Goal: Information Seeking & Learning: Learn about a topic

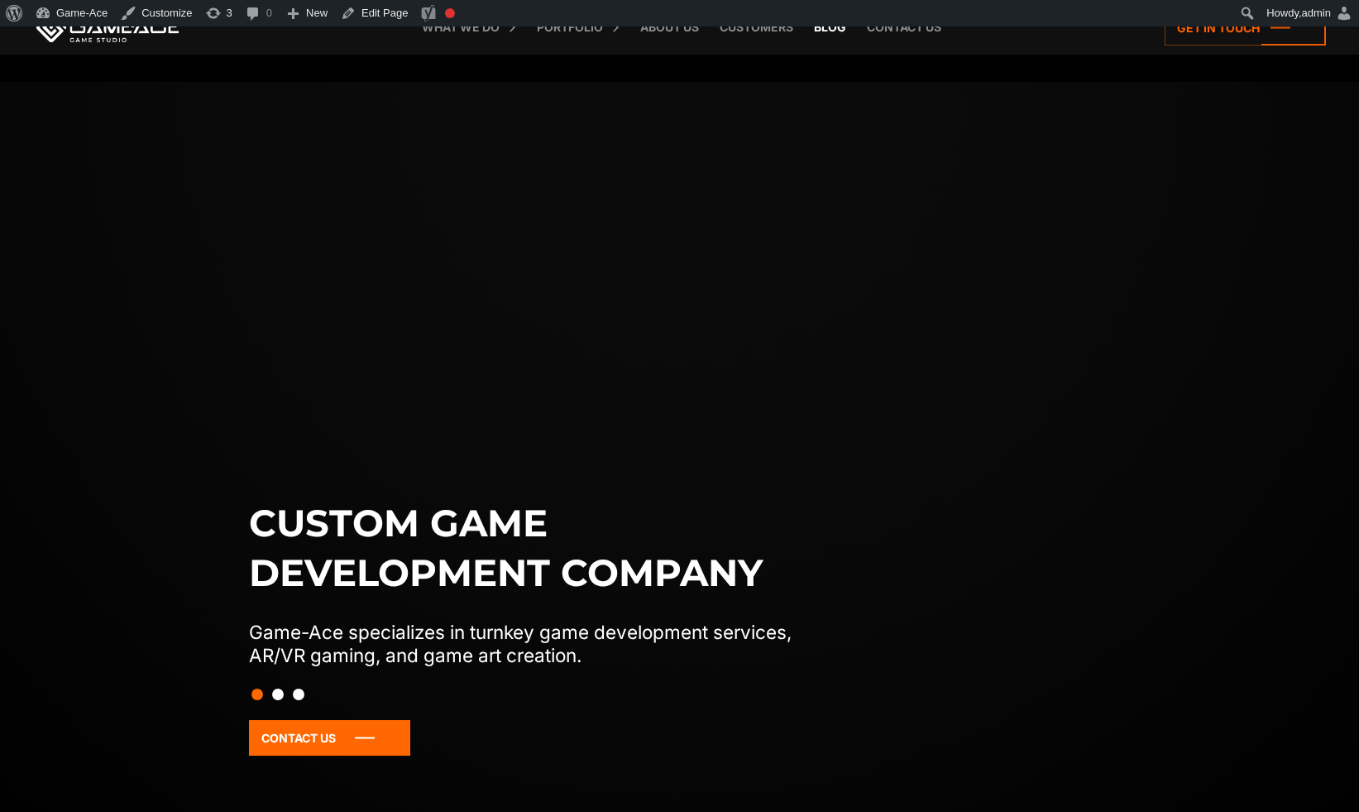
click at [832, 31] on link "Blog" at bounding box center [830, 27] width 49 height 55
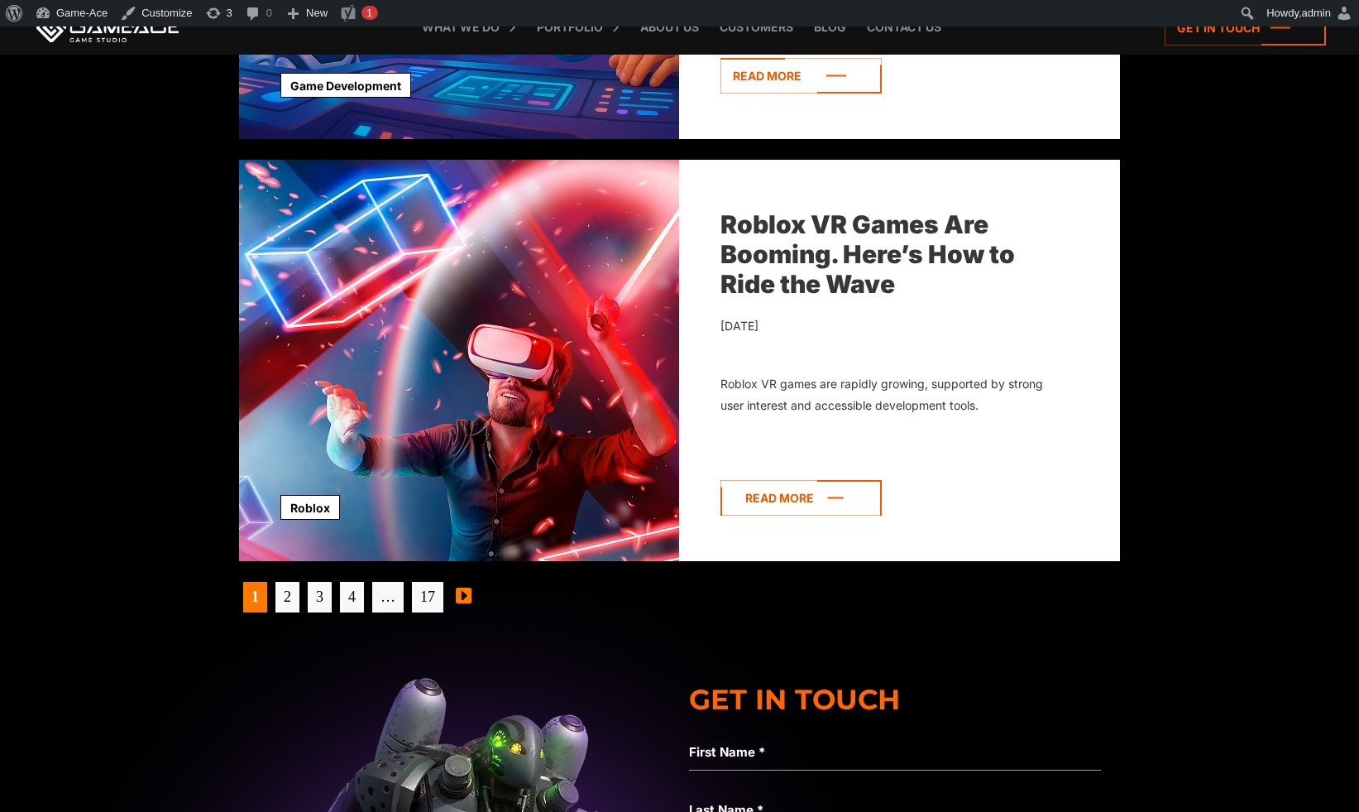
scroll to position [5199, 0]
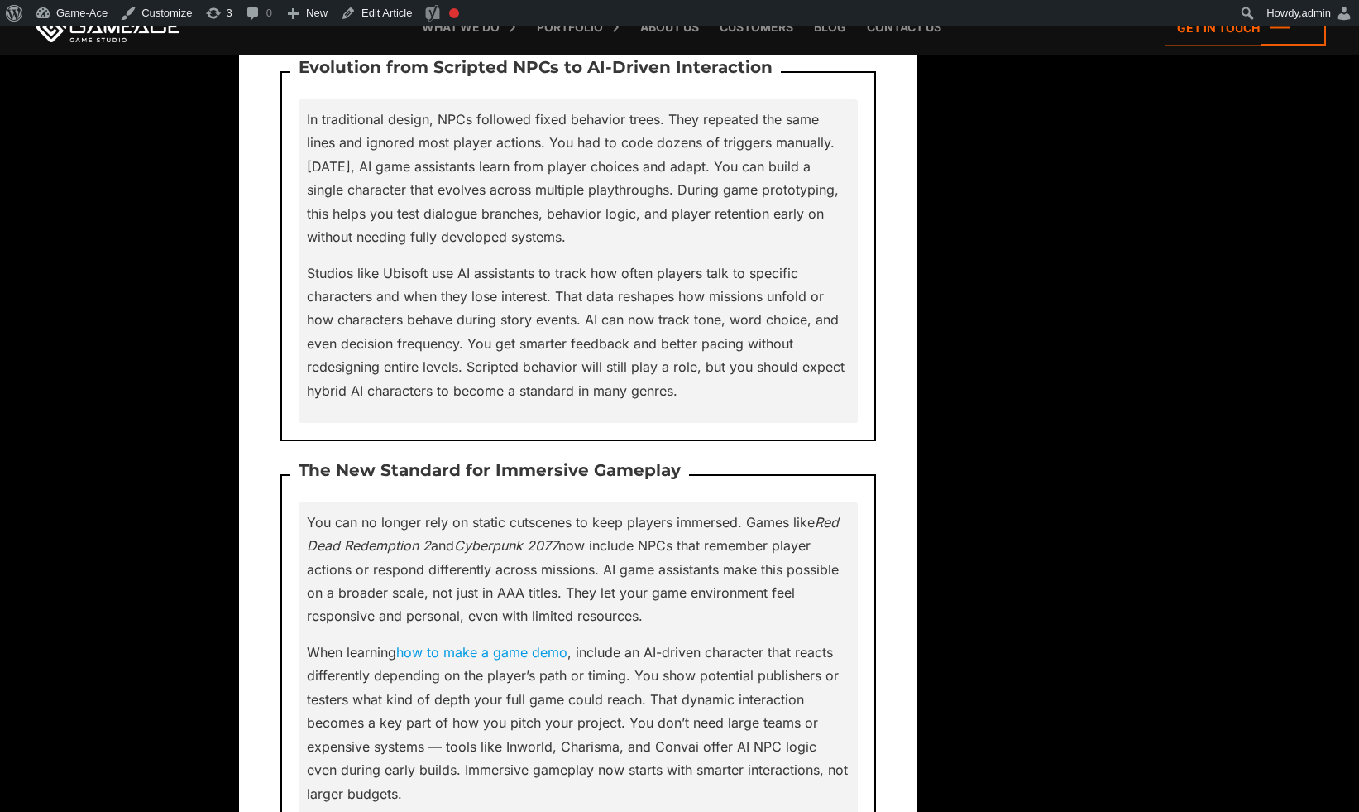
scroll to position [2641, 0]
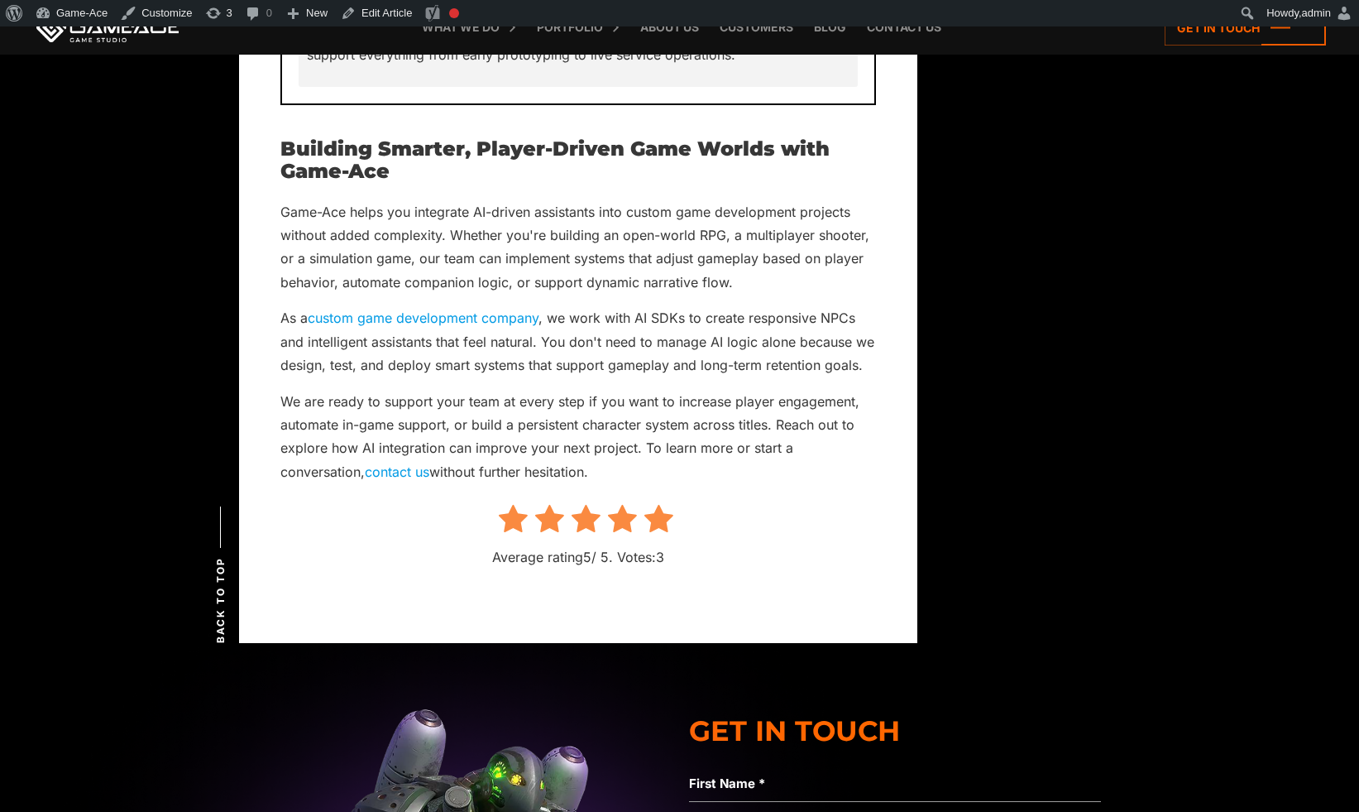
scroll to position [16009, 0]
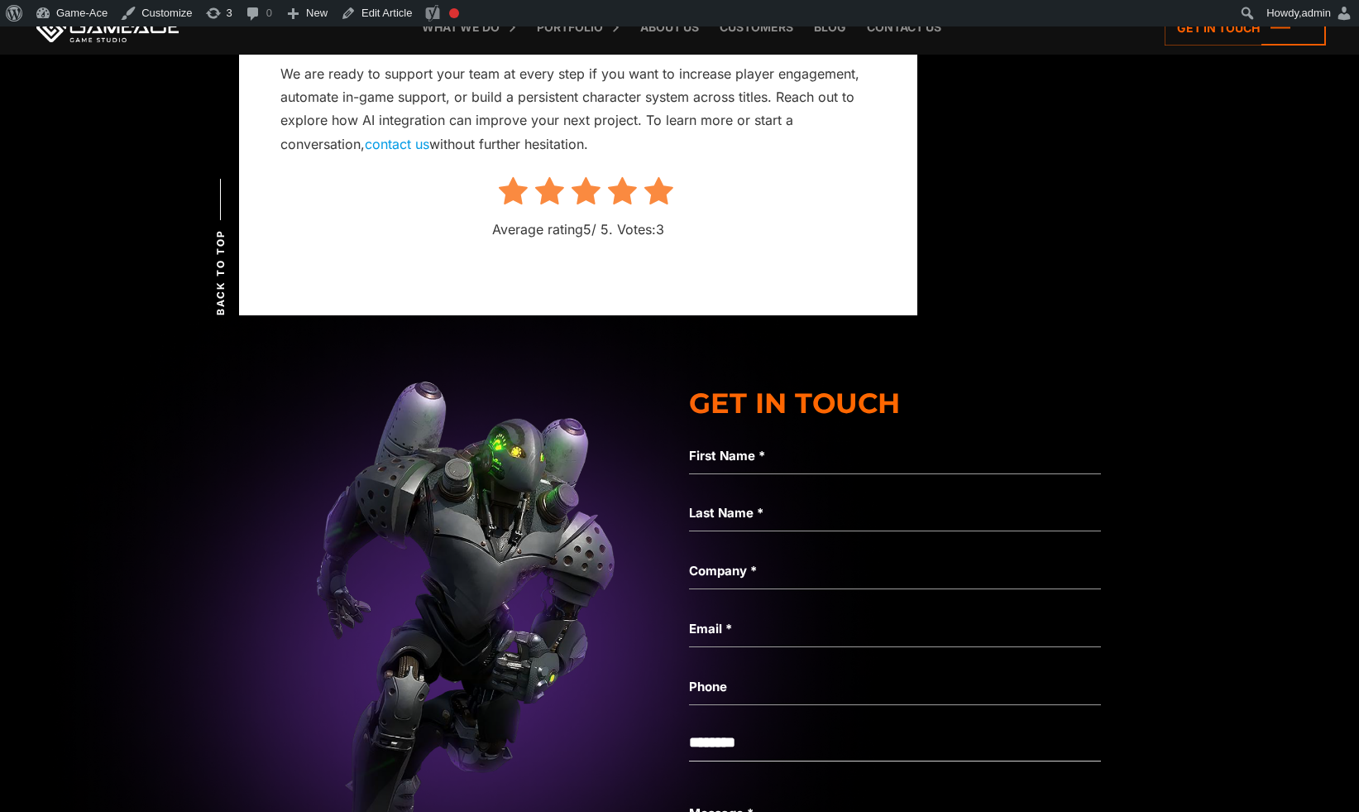
click at [658, 176] on icon at bounding box center [658, 191] width 29 height 31
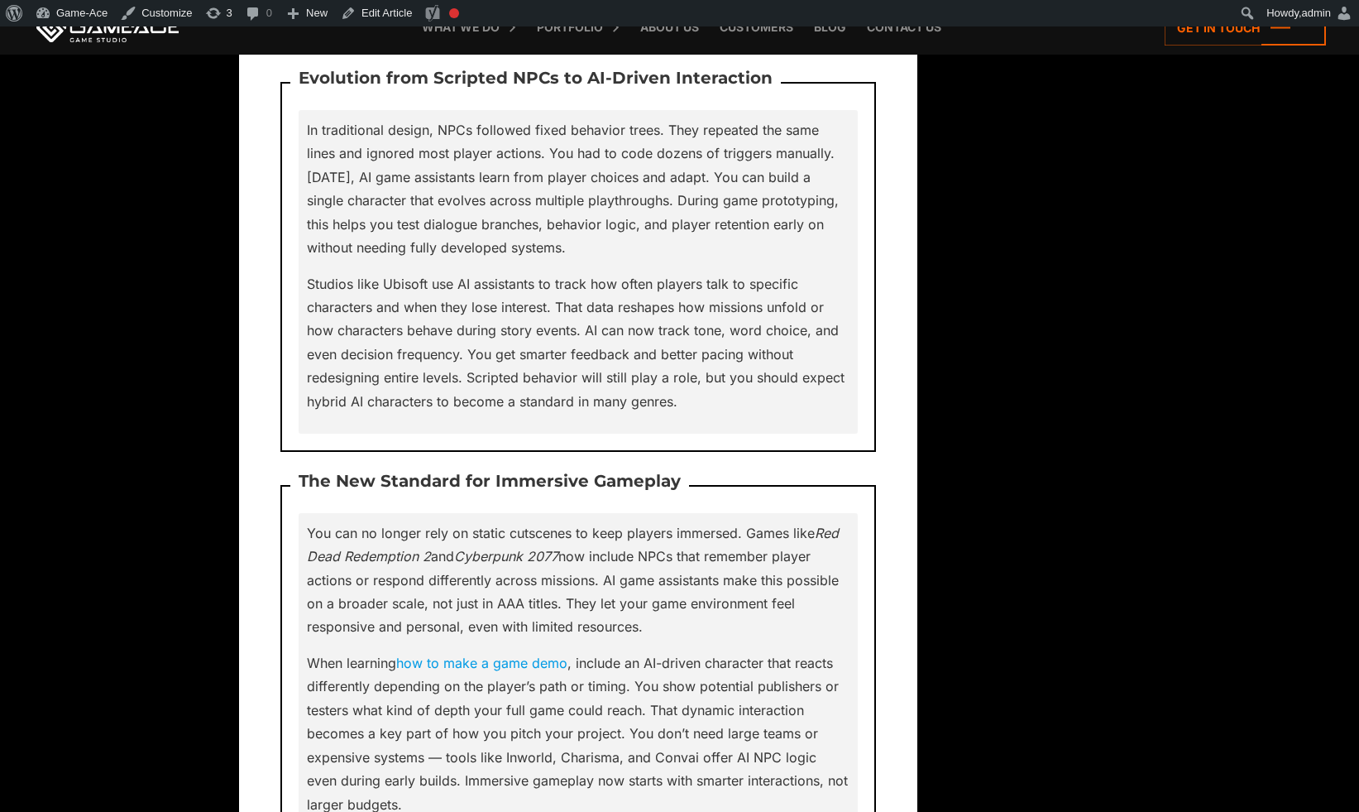
scroll to position [0, 0]
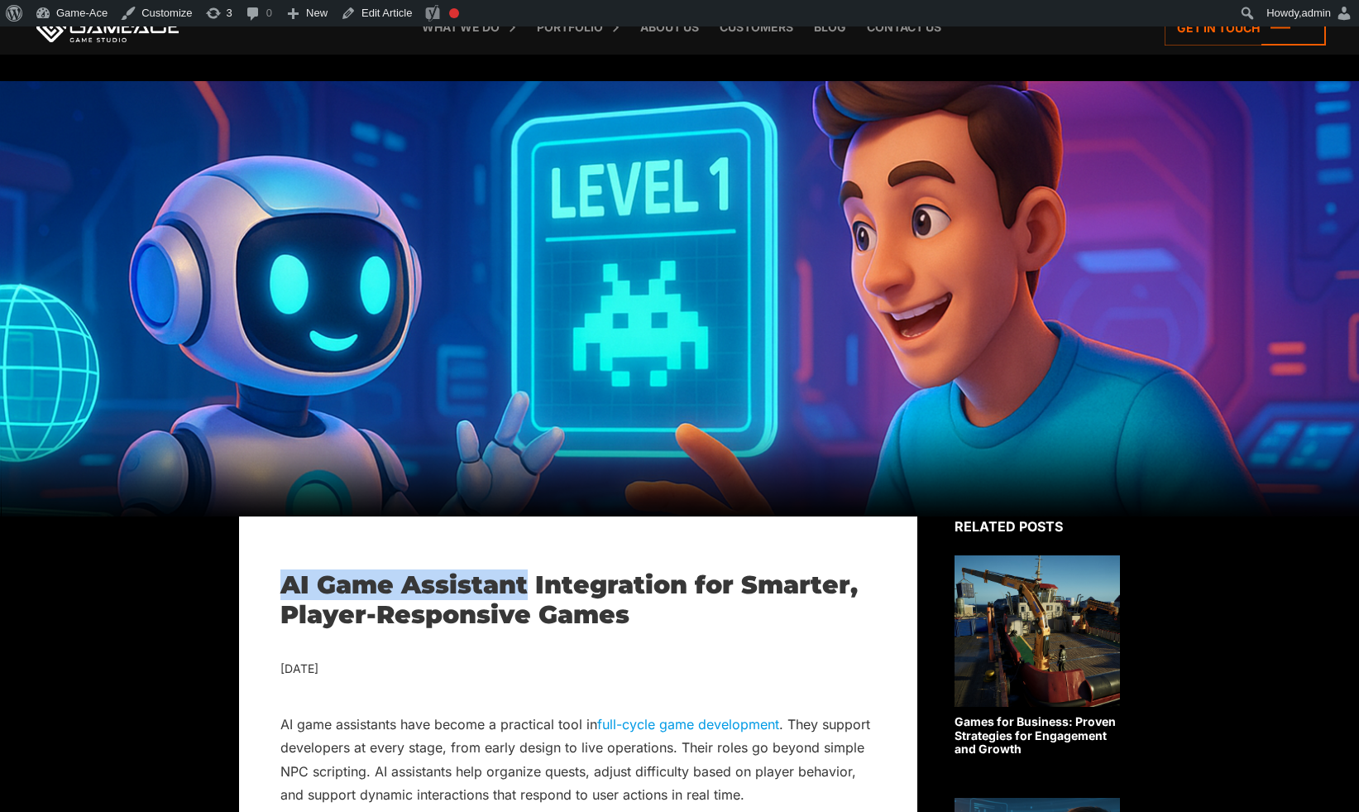
drag, startPoint x: 285, startPoint y: 588, endPoint x: 524, endPoint y: 587, distance: 239.1
click at [524, 587] on h1 "AI Game Assistant Integration for Smarter, Player-Responsive Games" at bounding box center [578, 600] width 596 height 60
copy h1 "AI Game Assistant"
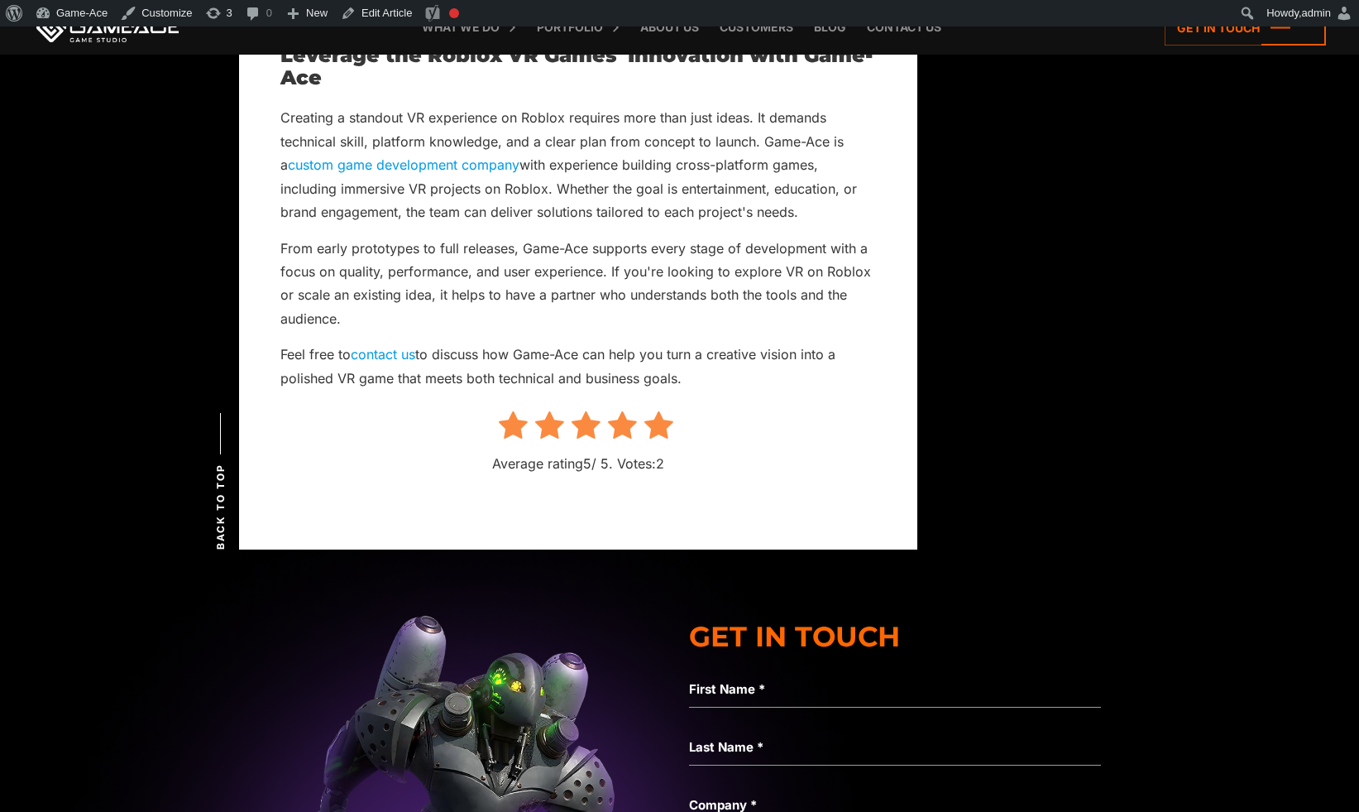
scroll to position [9850, 0]
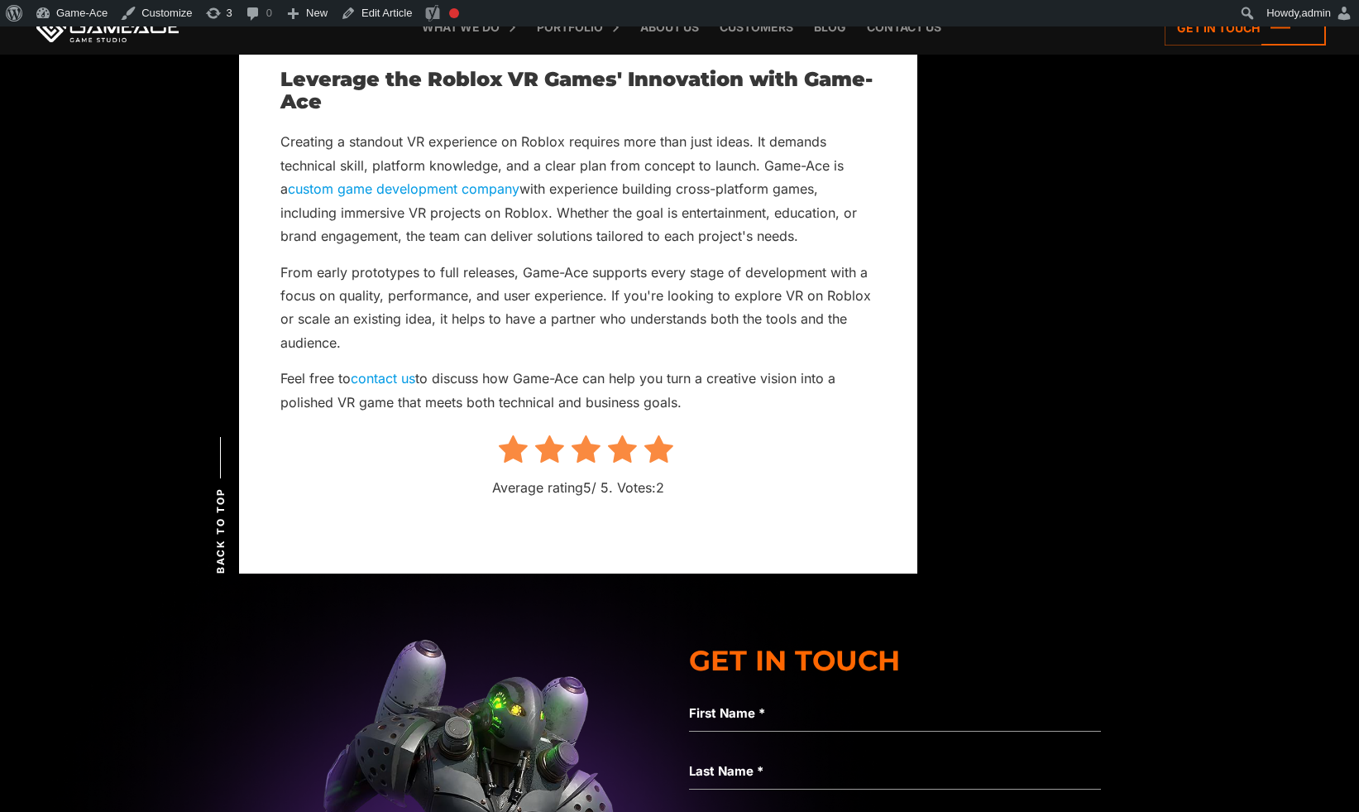
click at [652, 434] on icon at bounding box center [658, 449] width 29 height 31
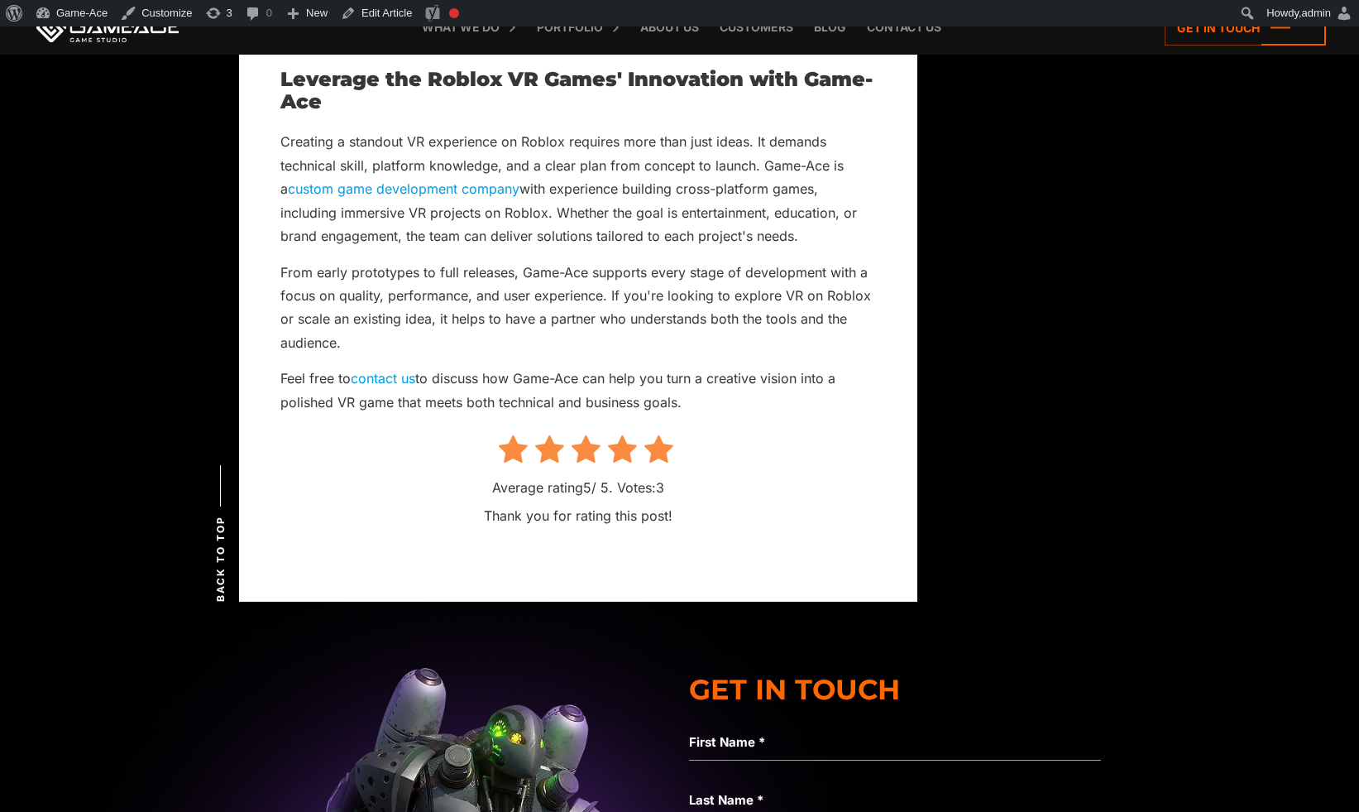
scroll to position [9878, 0]
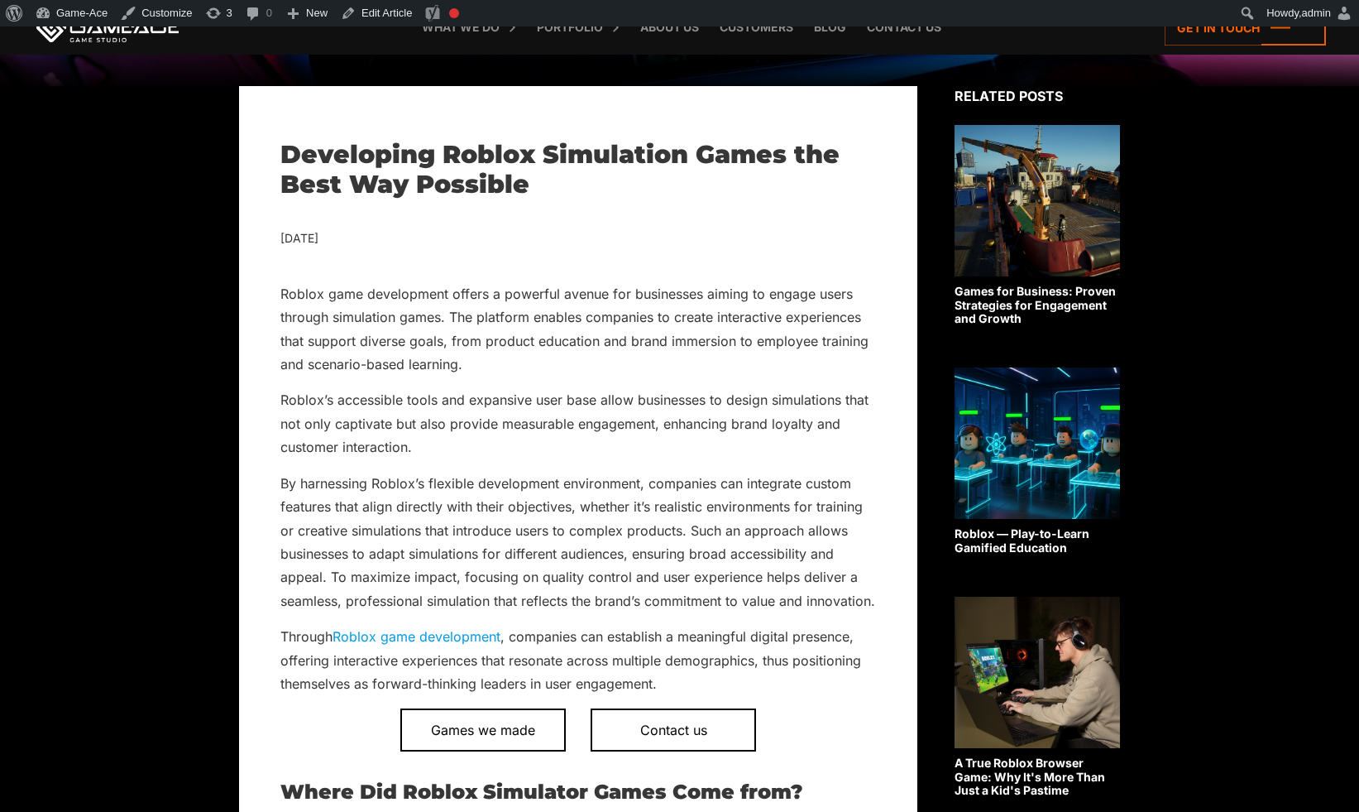
scroll to position [454, 0]
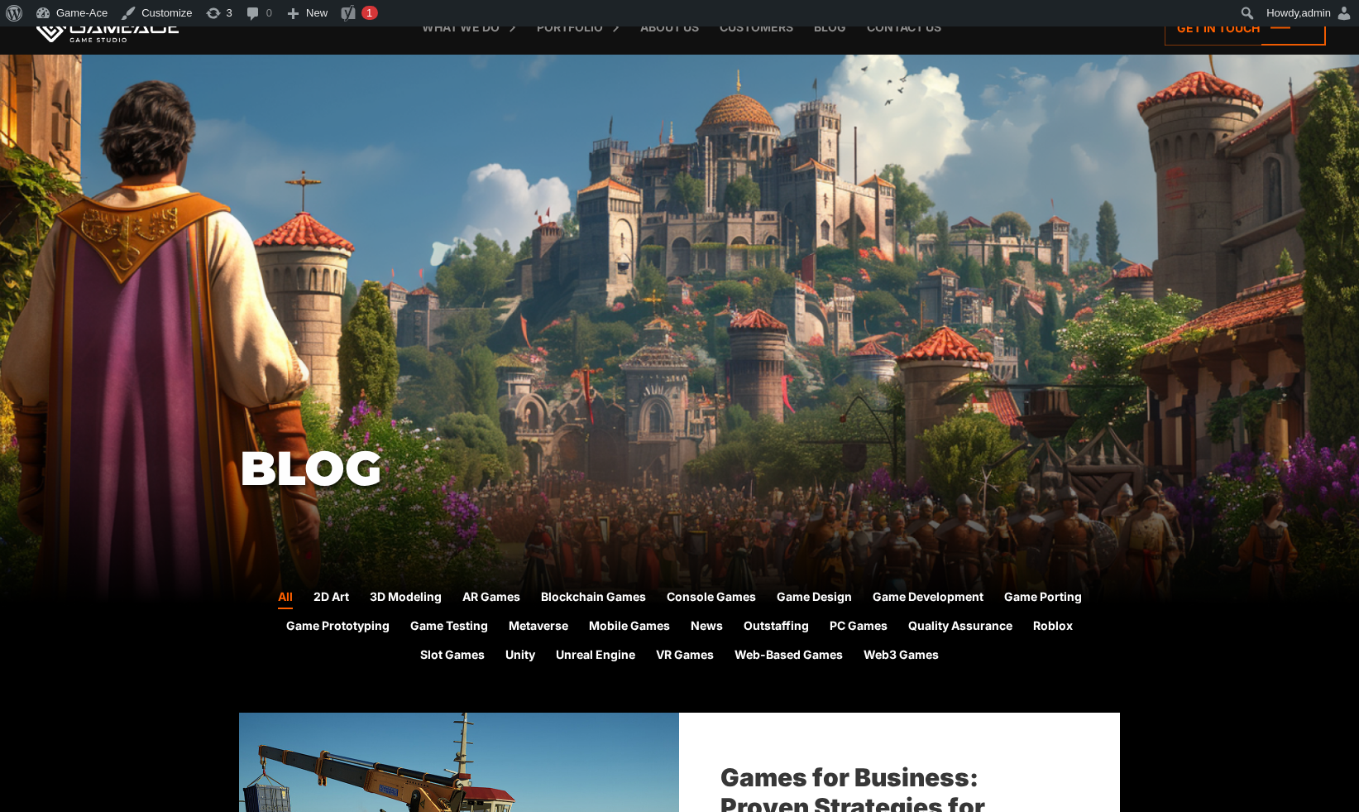
scroll to position [494, 0]
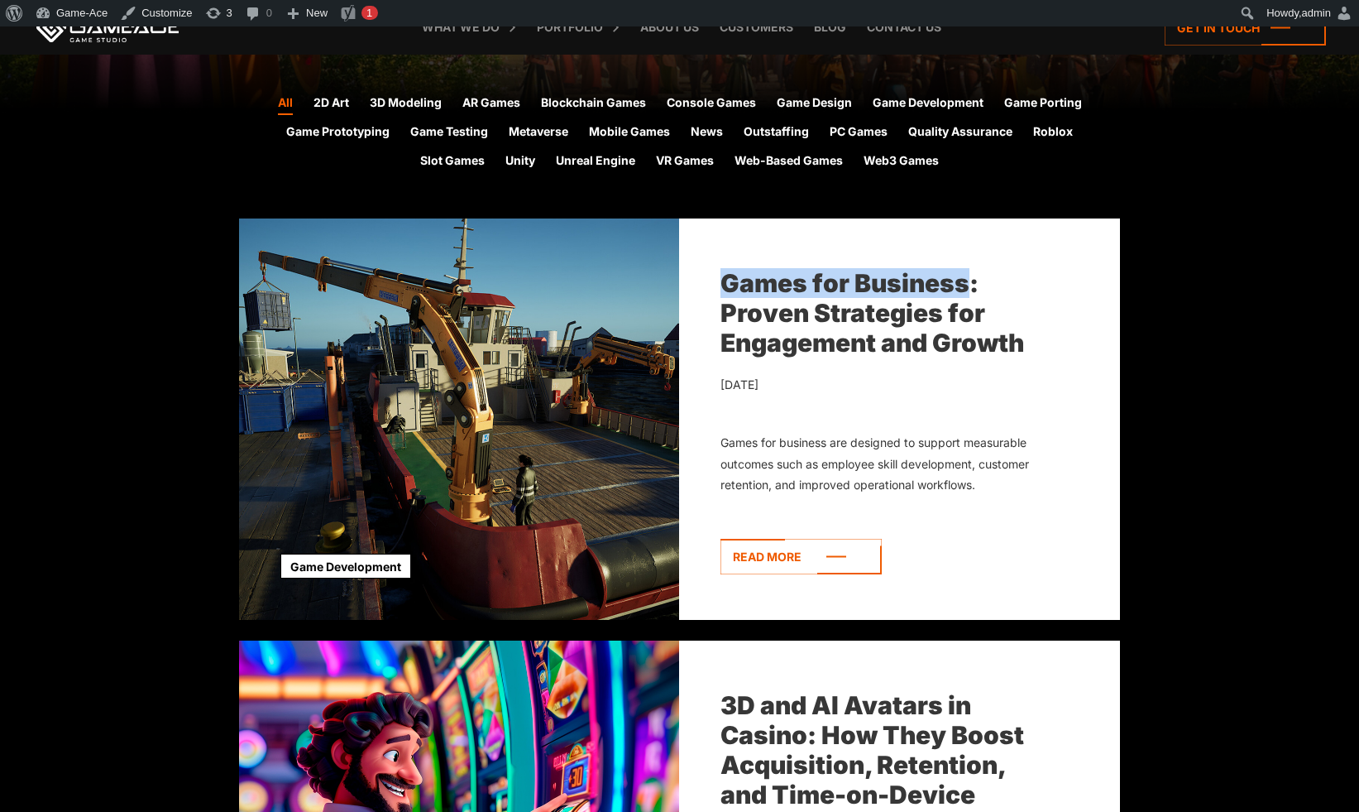
drag, startPoint x: 725, startPoint y: 261, endPoint x: 969, endPoint y: 285, distance: 245.2
click at [969, 285] on div "Games for Business: Proven Strategies for Engagement and Growth September 5, 20…" at bounding box center [899, 418] width 441 height 401
copy link "Games for Business"
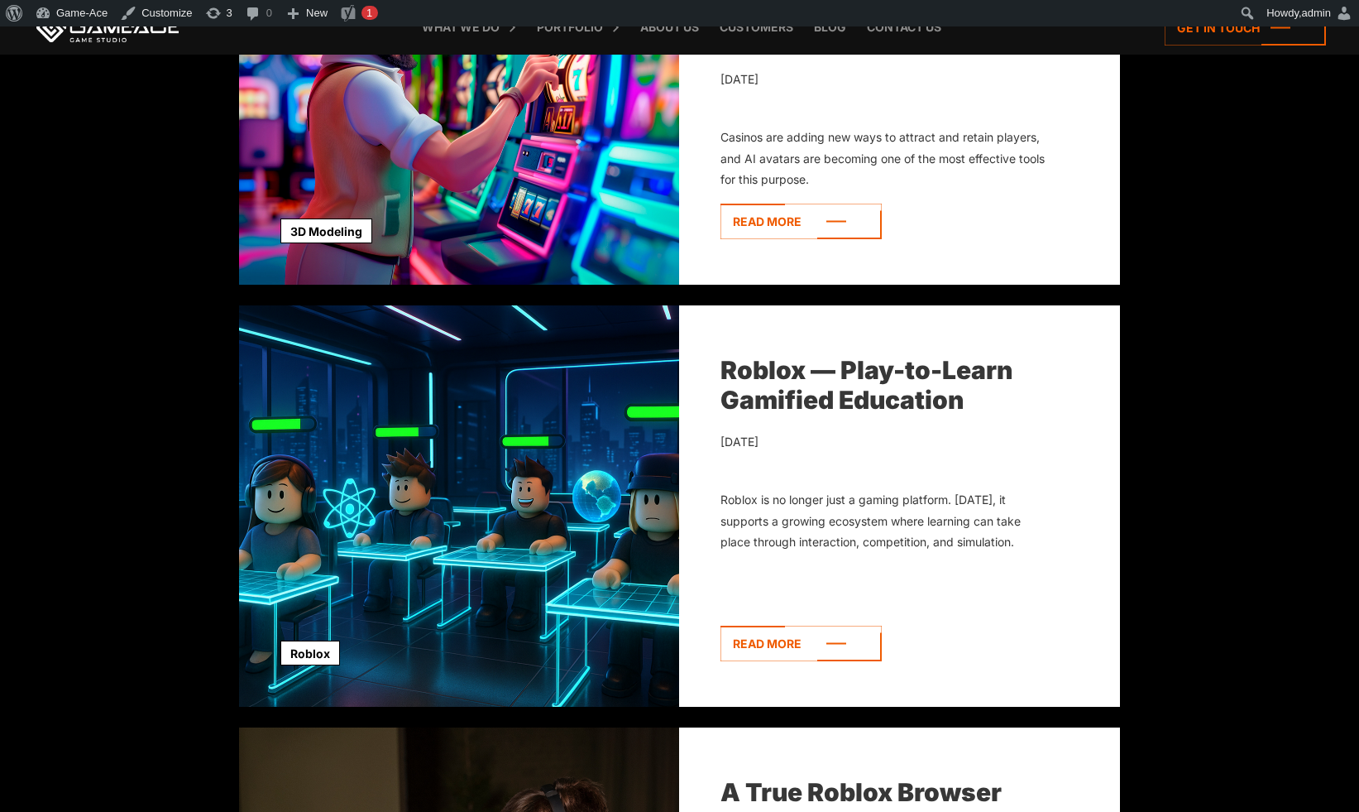
scroll to position [1336, 0]
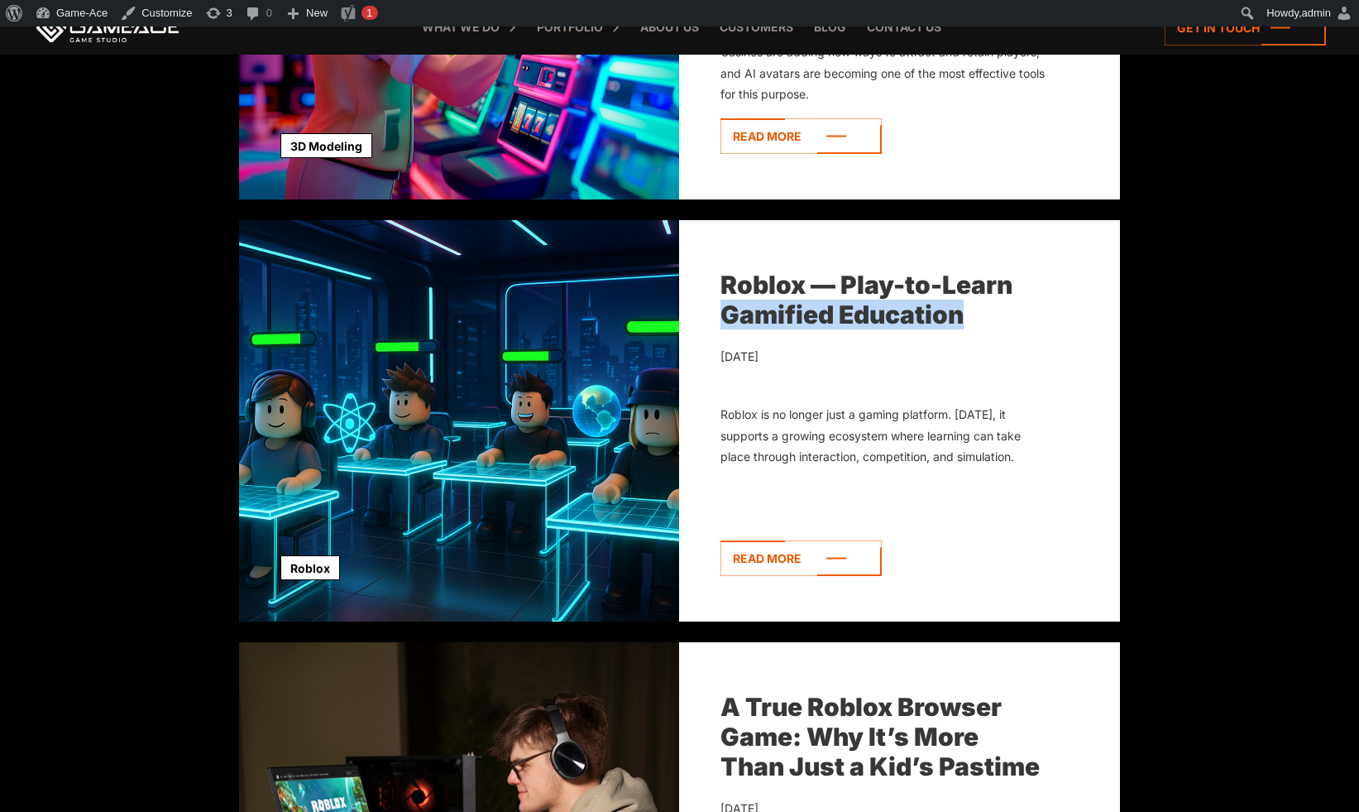
drag, startPoint x: 970, startPoint y: 321, endPoint x: 724, endPoint y: 319, distance: 245.7
click at [724, 319] on div "Roblox — Play-to-Learn Gamified Education" at bounding box center [883, 300] width 325 height 60
copy link "Gamified Education"
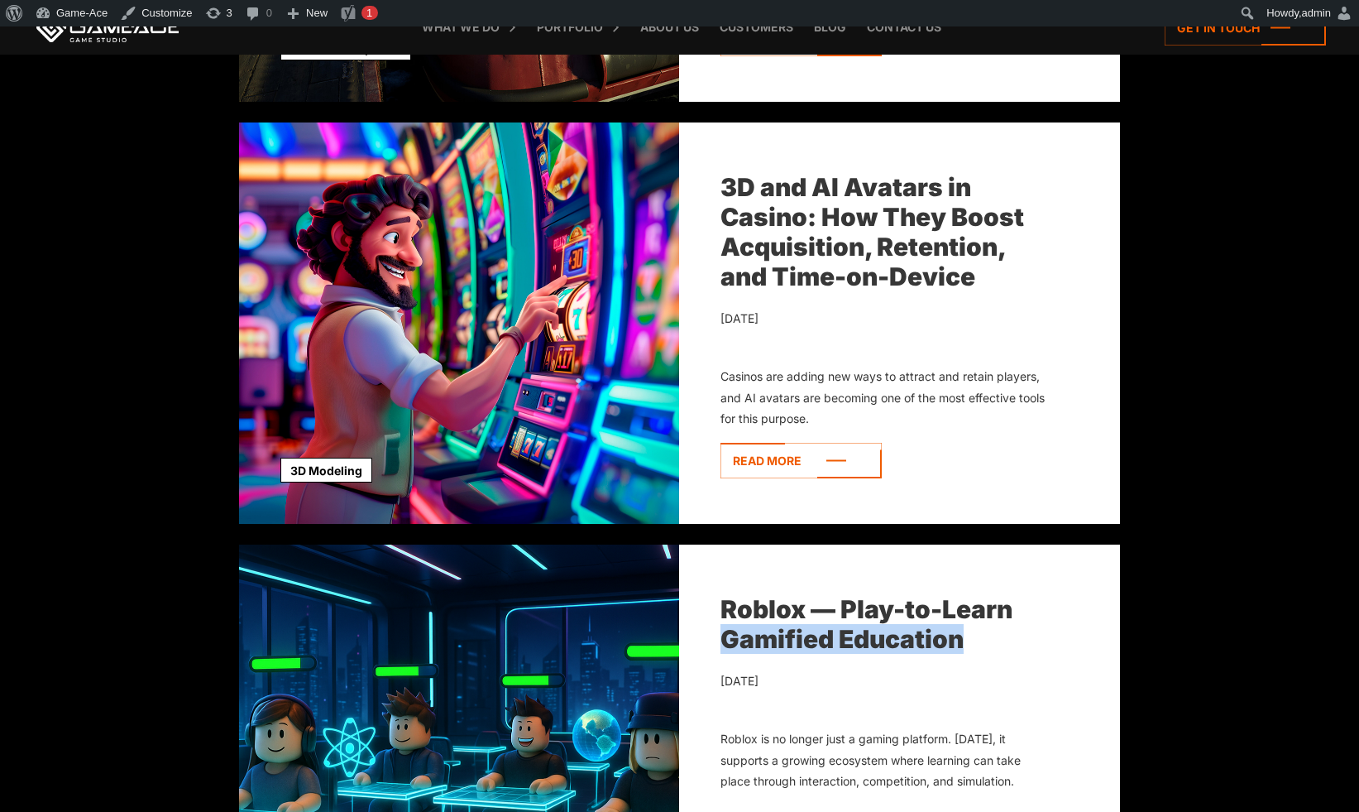
scroll to position [1233, 0]
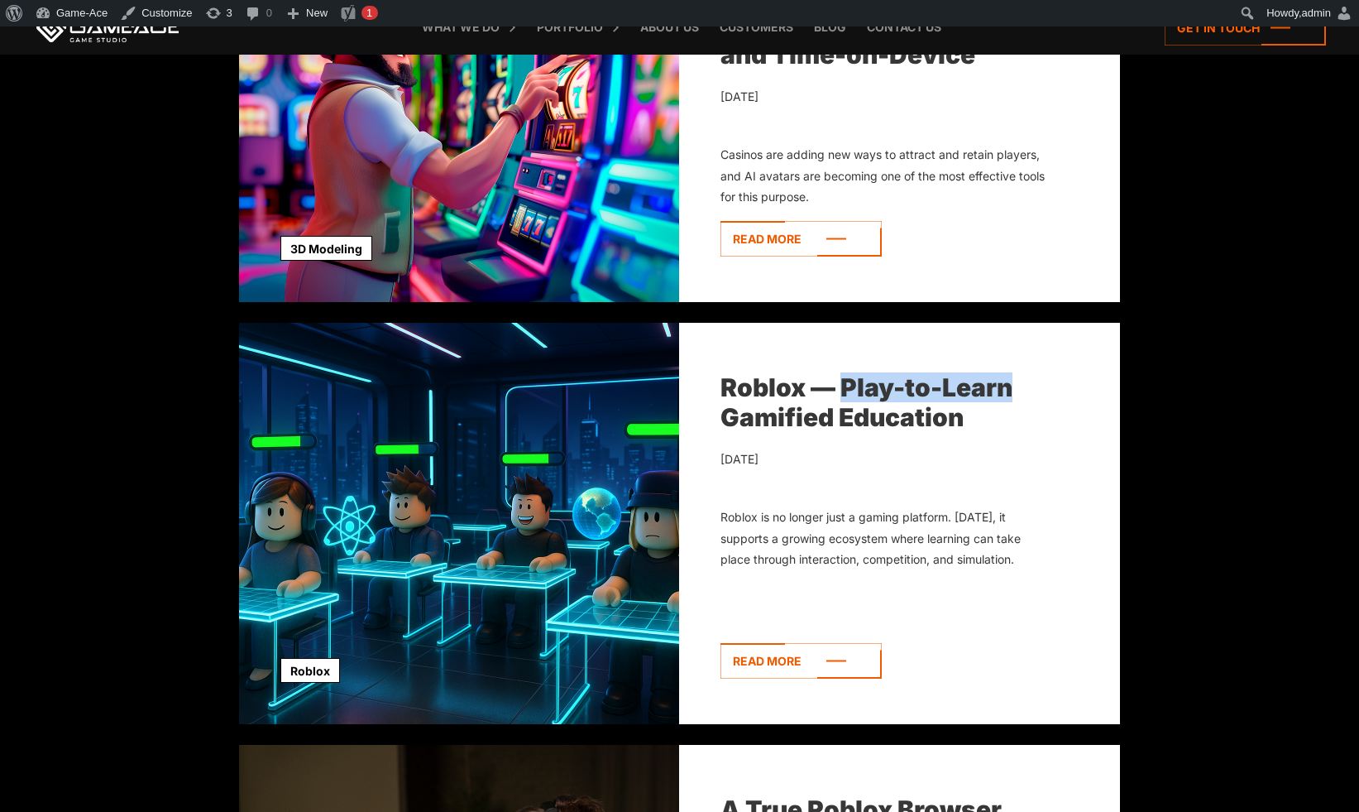
drag, startPoint x: 969, startPoint y: 392, endPoint x: 845, endPoint y: 393, distance: 123.3
click at [845, 393] on div "Roblox — Play-to-Learn Gamified Education" at bounding box center [883, 402] width 325 height 60
copy link "Play-to-Learn"
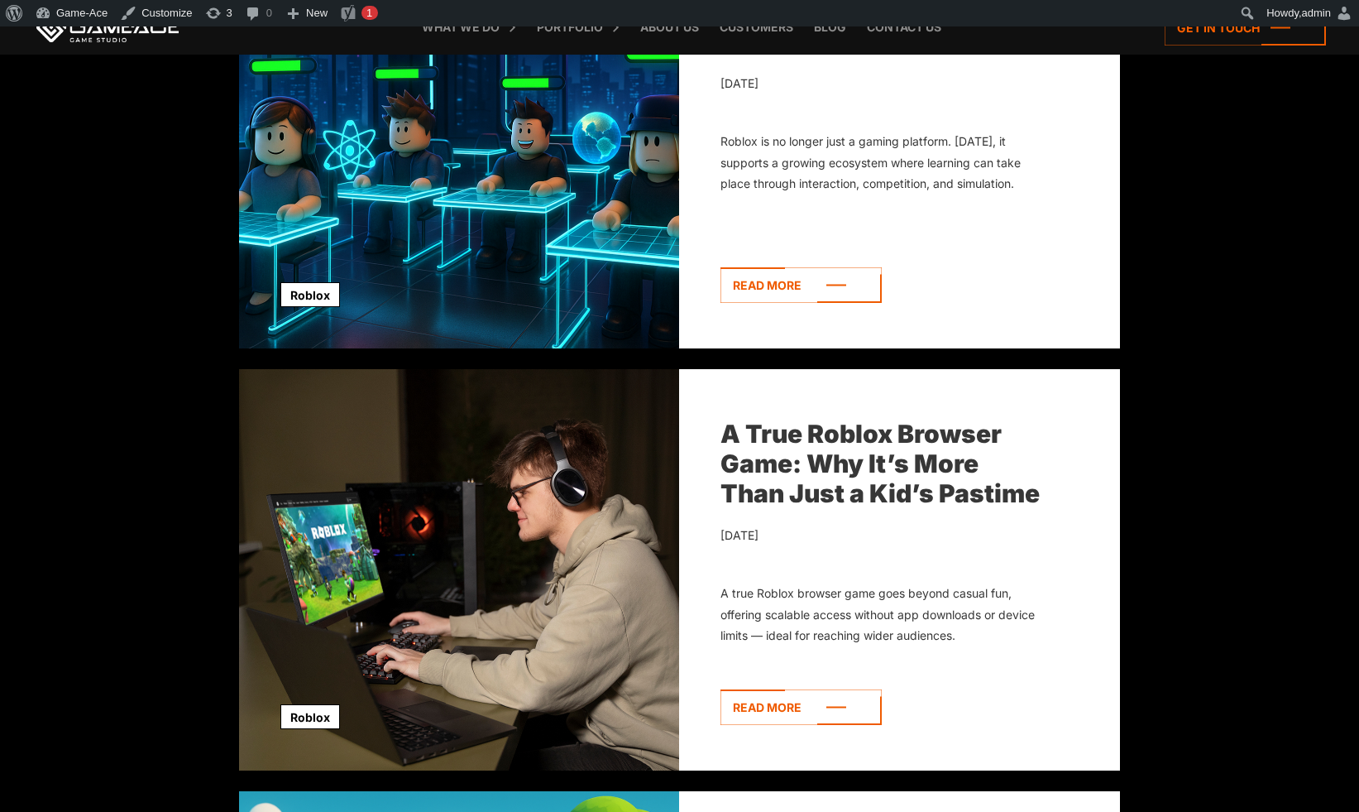
scroll to position [1639, 0]
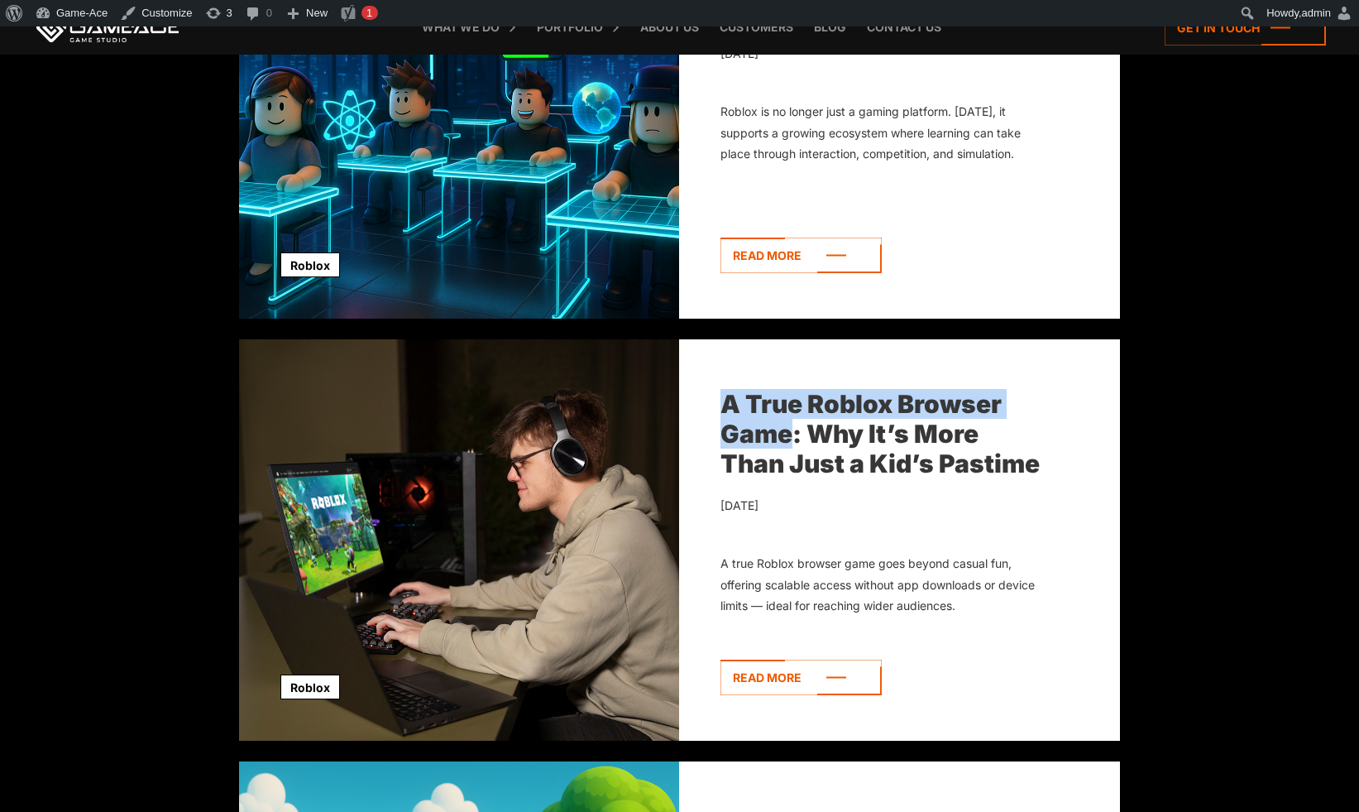
drag, startPoint x: 812, startPoint y: 383, endPoint x: 786, endPoint y: 432, distance: 55.1
click at [786, 432] on div "A True Roblox Browser Game: Why It’s More Than Just a Kid’s Pastime July 28, 20…" at bounding box center [899, 539] width 441 height 401
copy link "A True Roblox Browser Game"
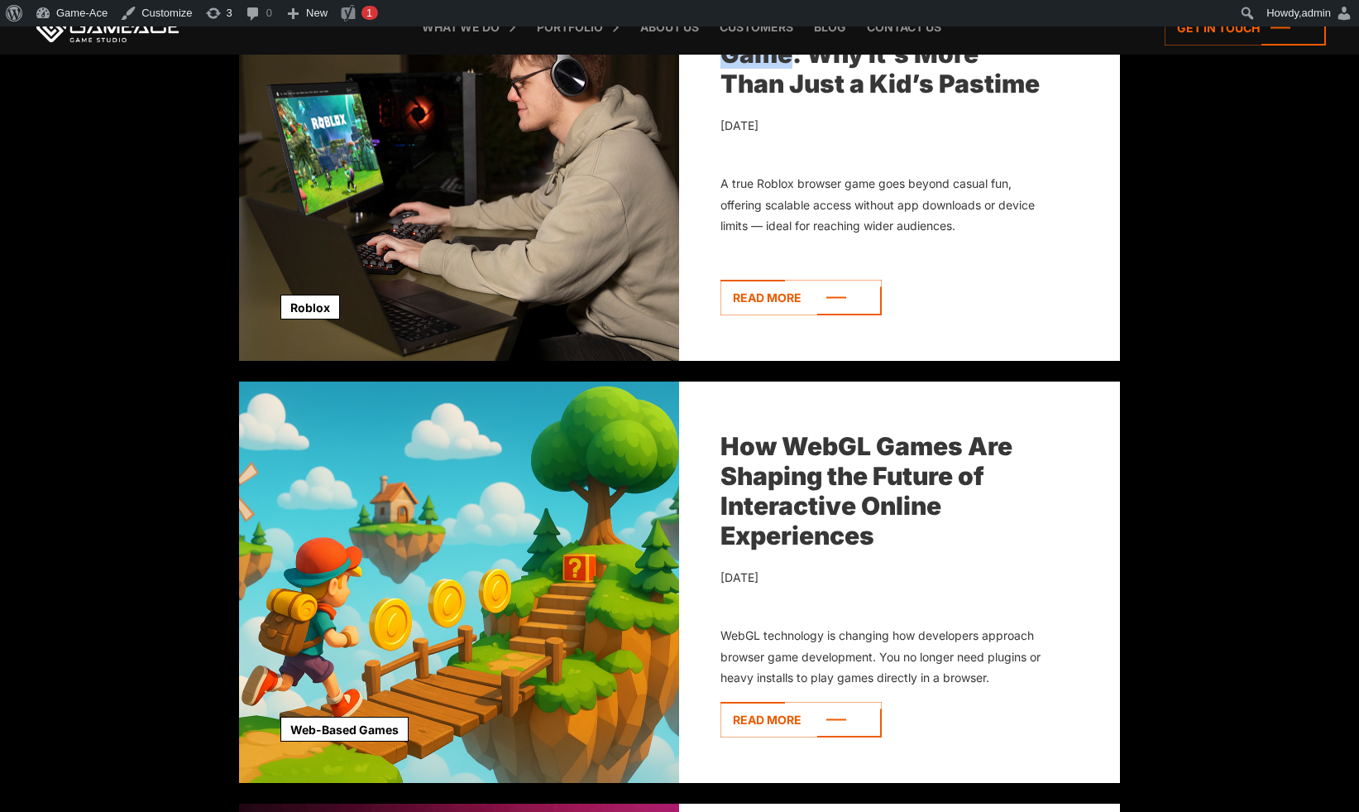
scroll to position [2024, 0]
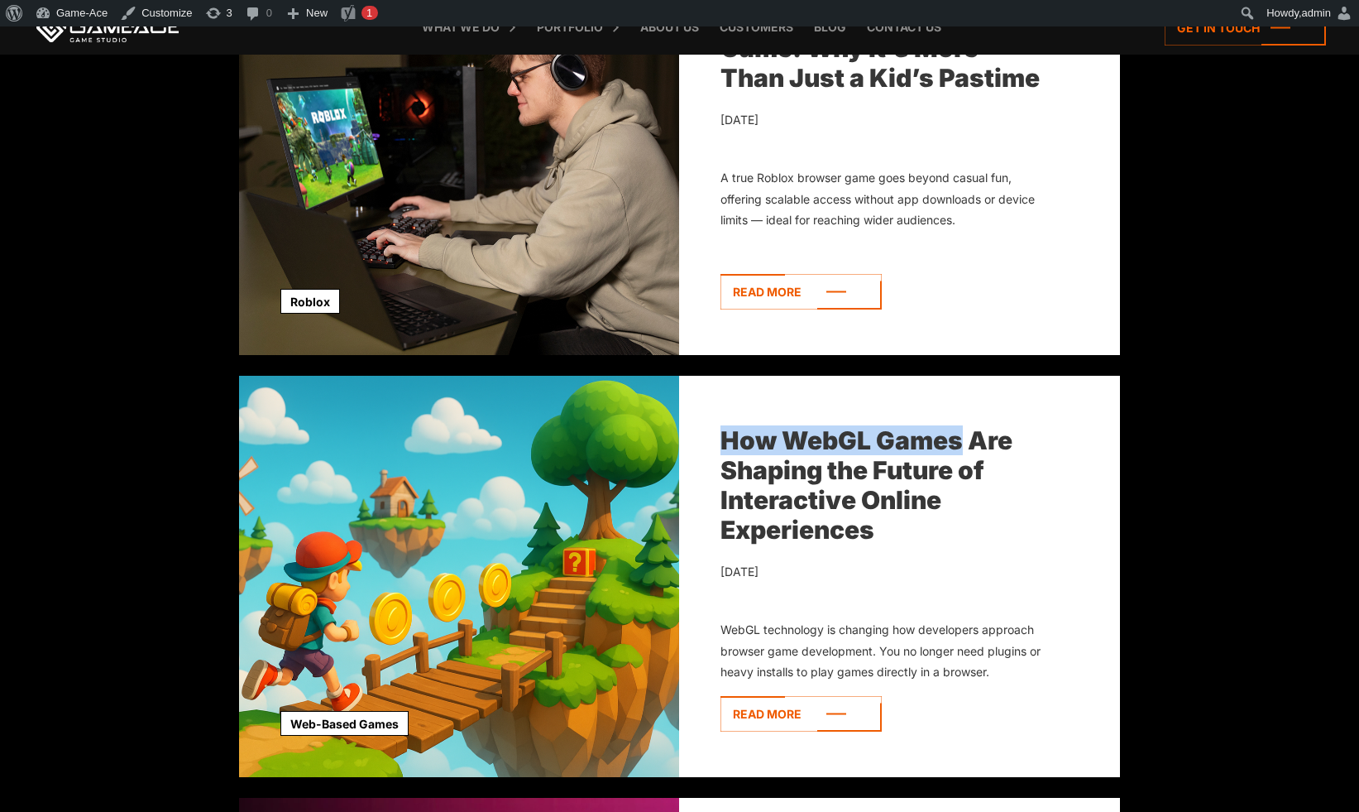
drag, startPoint x: 783, startPoint y: 422, endPoint x: 960, endPoint y: 446, distance: 178.6
click at [960, 446] on div "How WebGL Games Are Shaping the Future of Interactive Online Experiences July 1…" at bounding box center [899, 576] width 441 height 401
copy link "How WebGL Games"
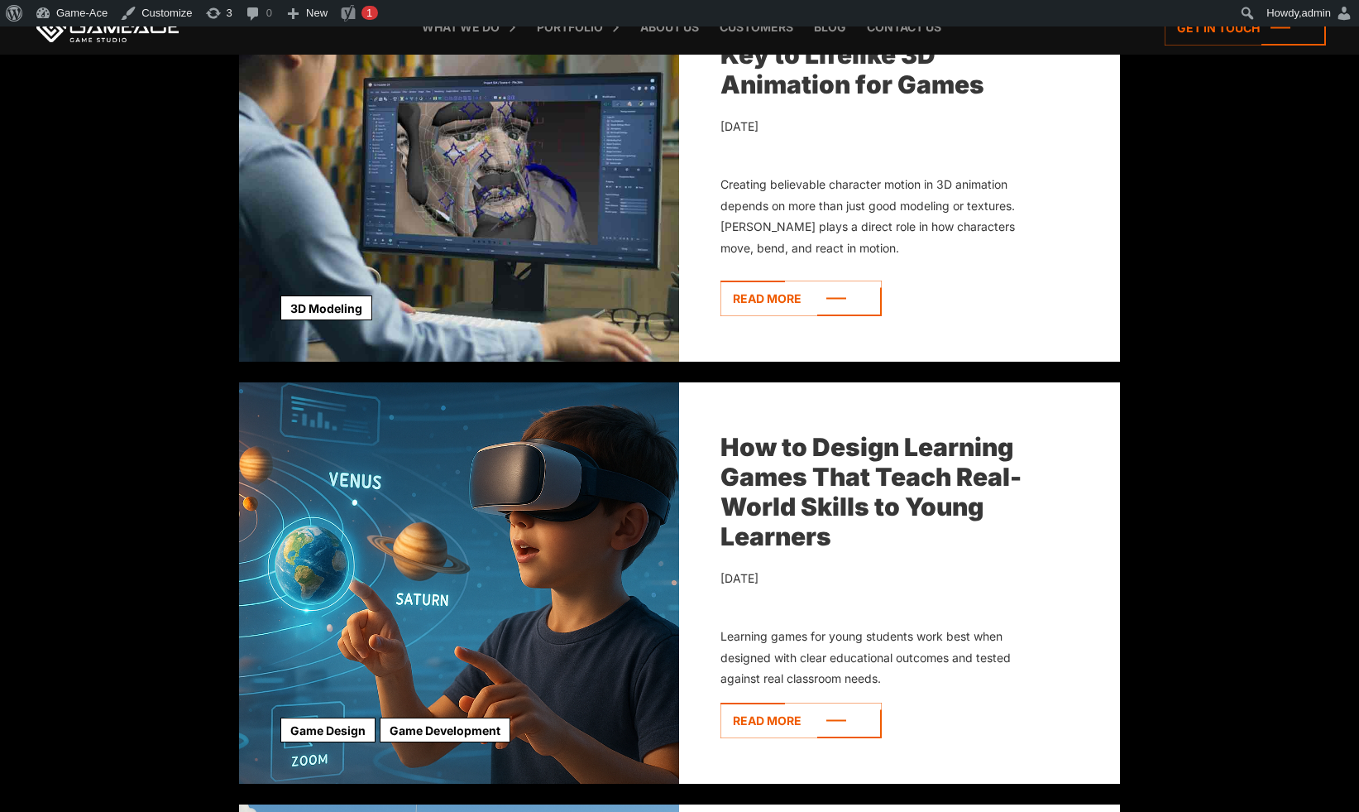
scroll to position [3456, 0]
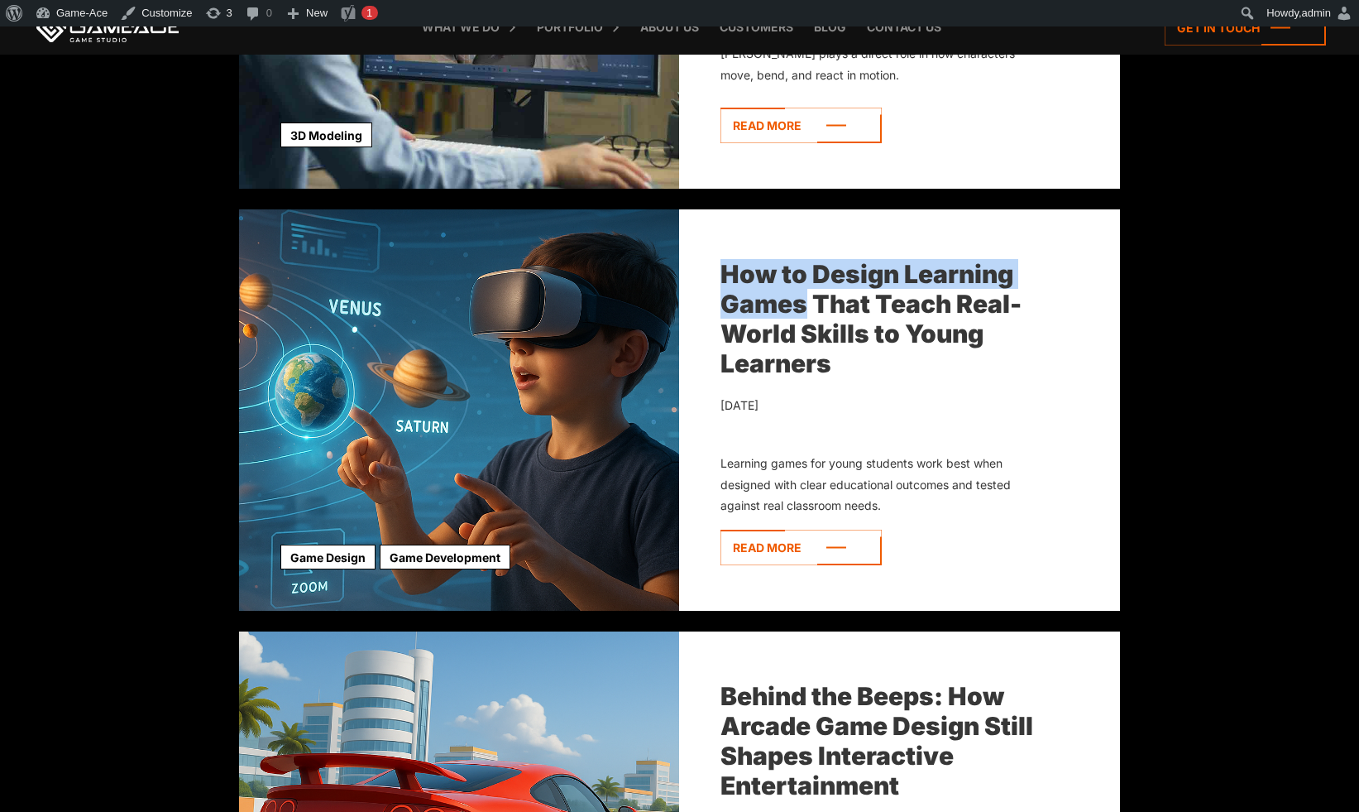
drag, startPoint x: 906, startPoint y: 256, endPoint x: 800, endPoint y: 301, distance: 114.9
click at [800, 301] on div "How to Design Learning Games That Teach Real-World Skills to Young Learners May…" at bounding box center [899, 409] width 441 height 401
copy link "How to Design Learning Games"
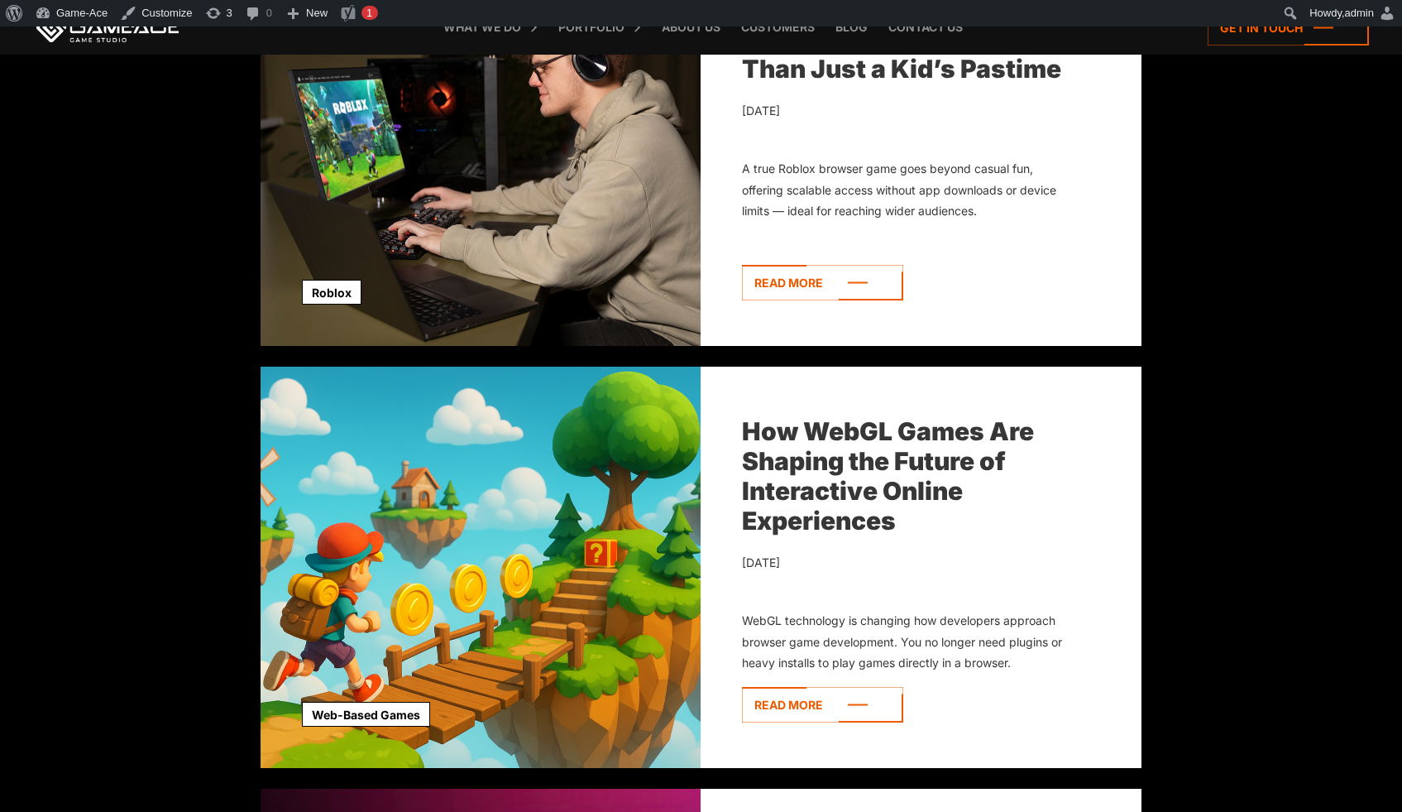
scroll to position [2061, 0]
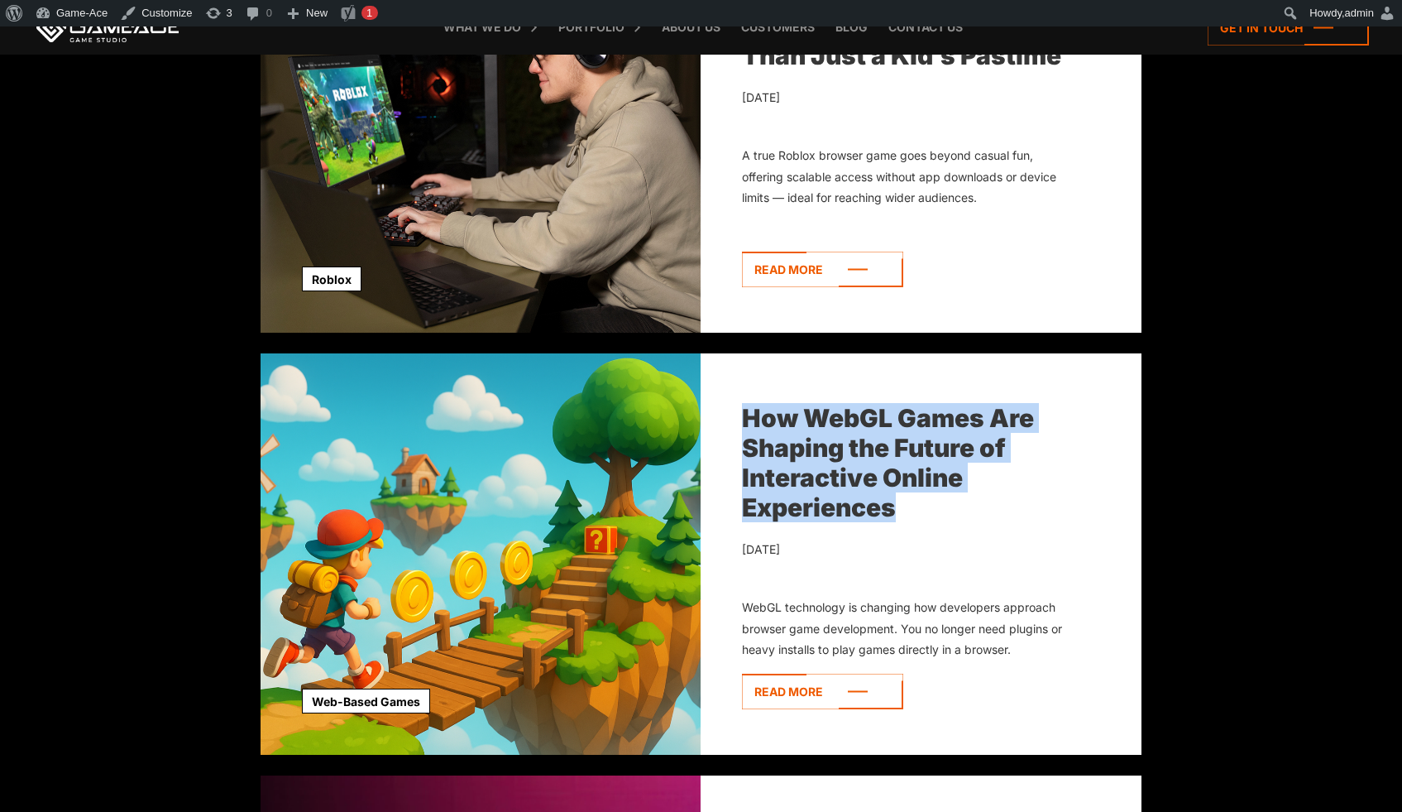
click at [1041, 462] on div "How WebGL Games Are Shaping the Future of Interactive Online Experiences" at bounding box center [904, 462] width 325 height 119
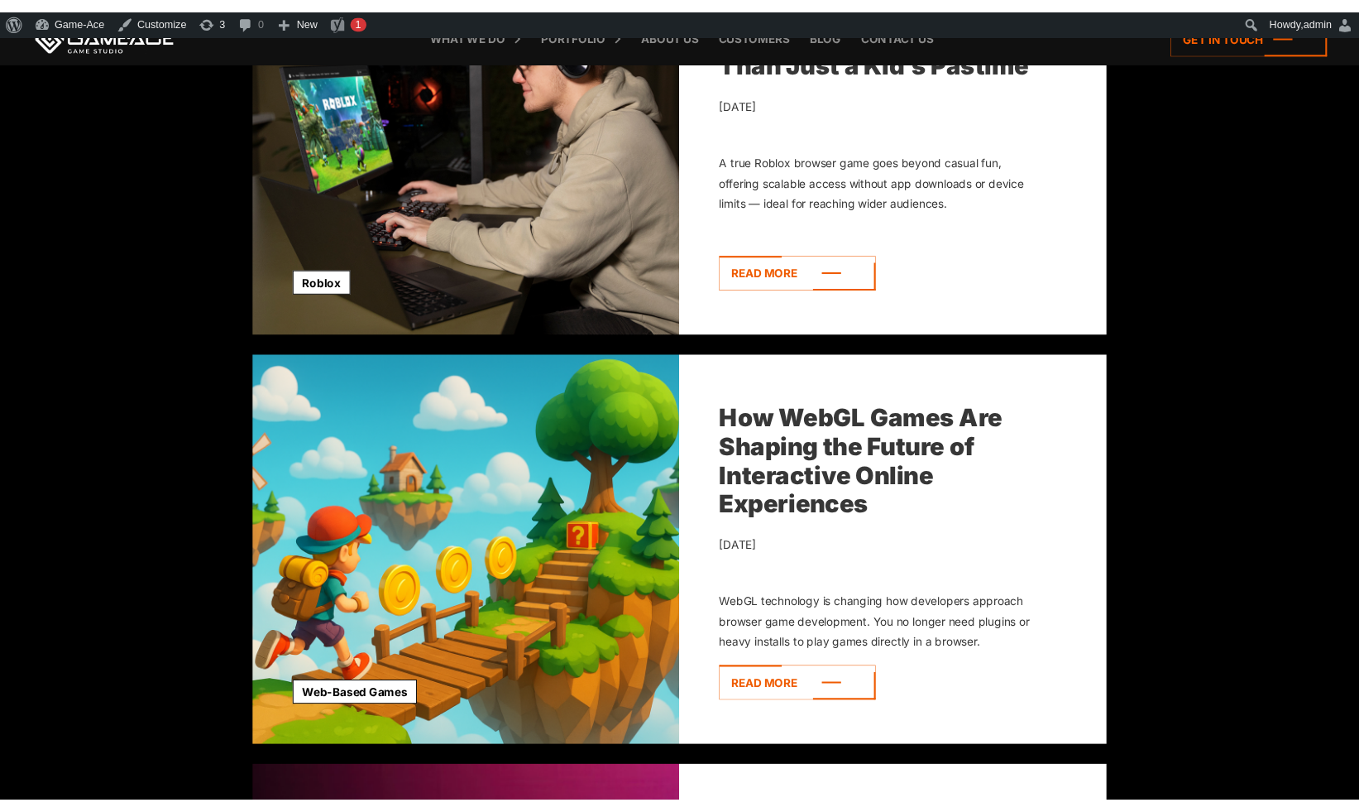
scroll to position [2047, 0]
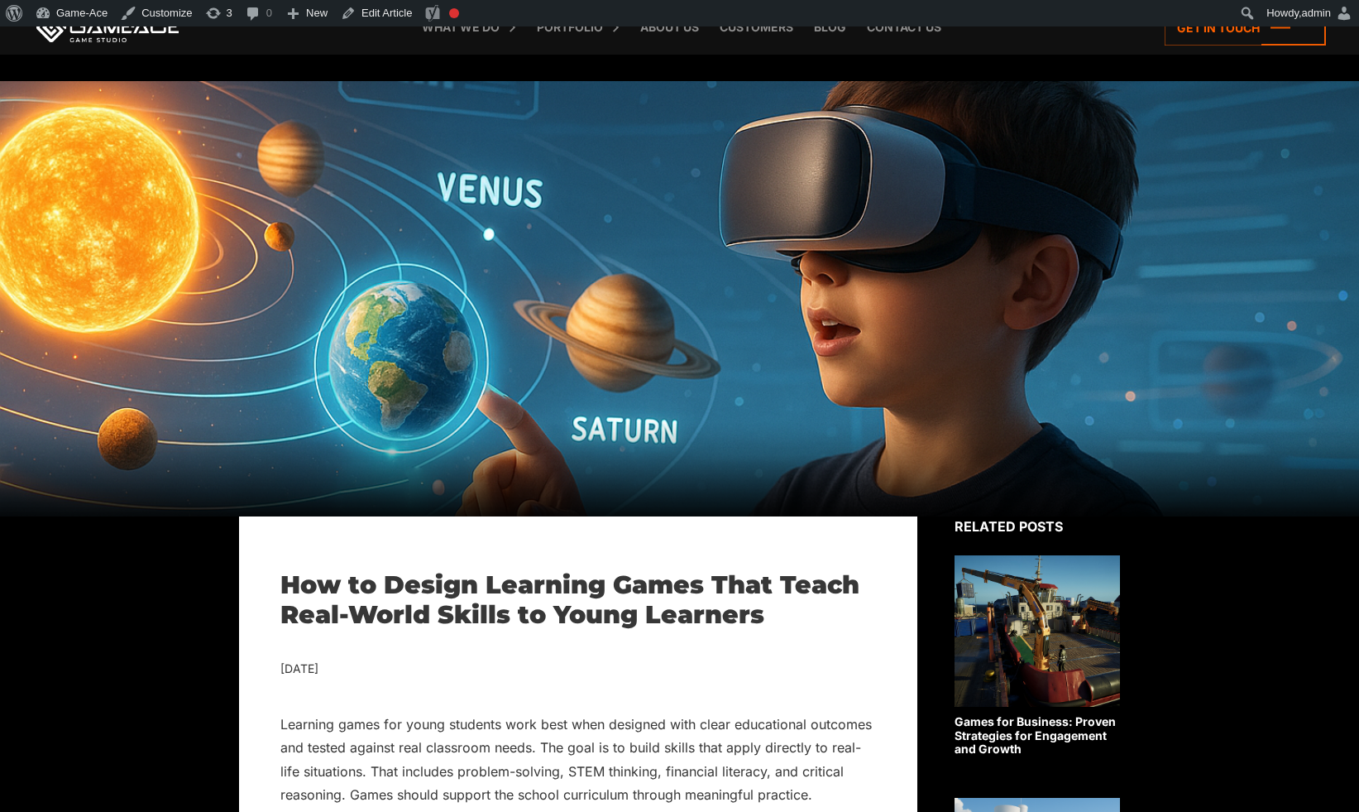
click at [1157, 356] on div at bounding box center [679, 298] width 1359 height 435
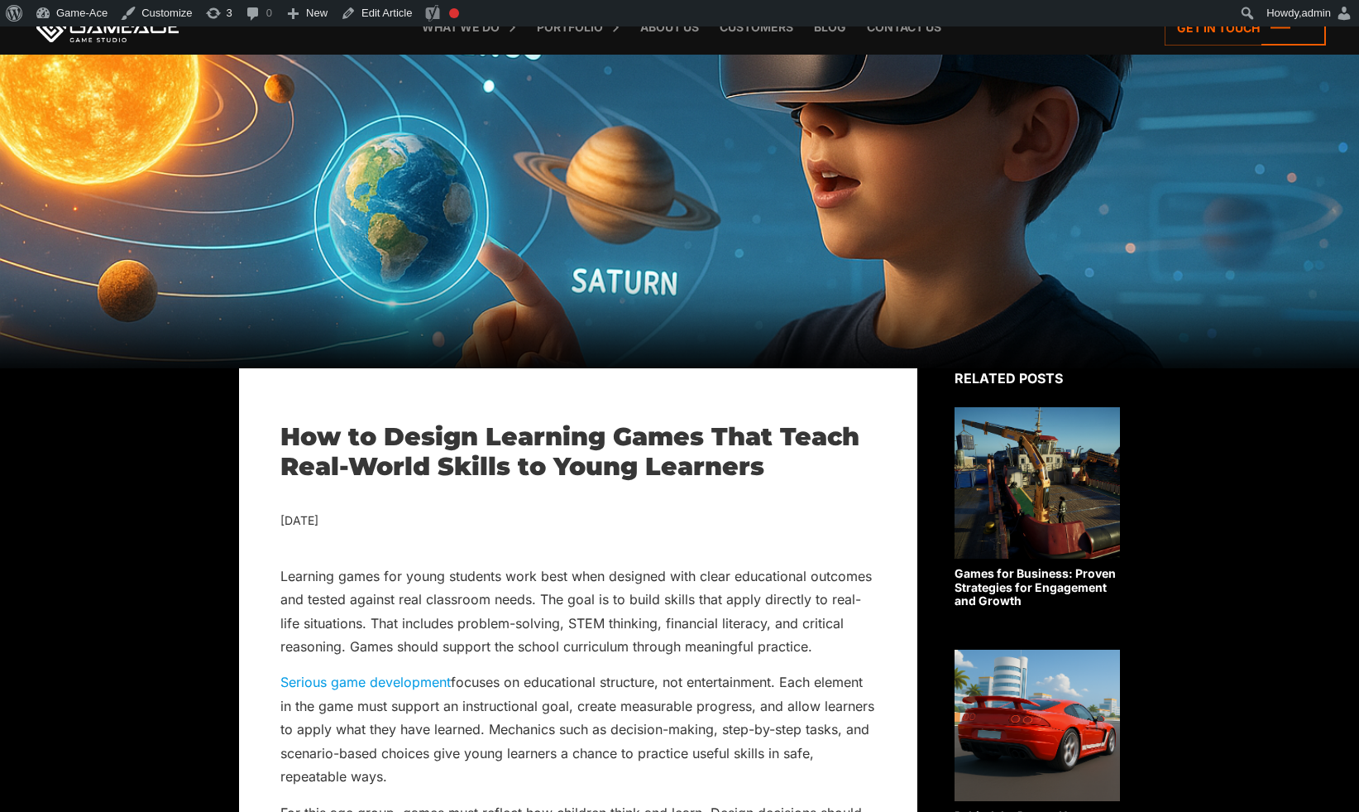
scroll to position [151, 0]
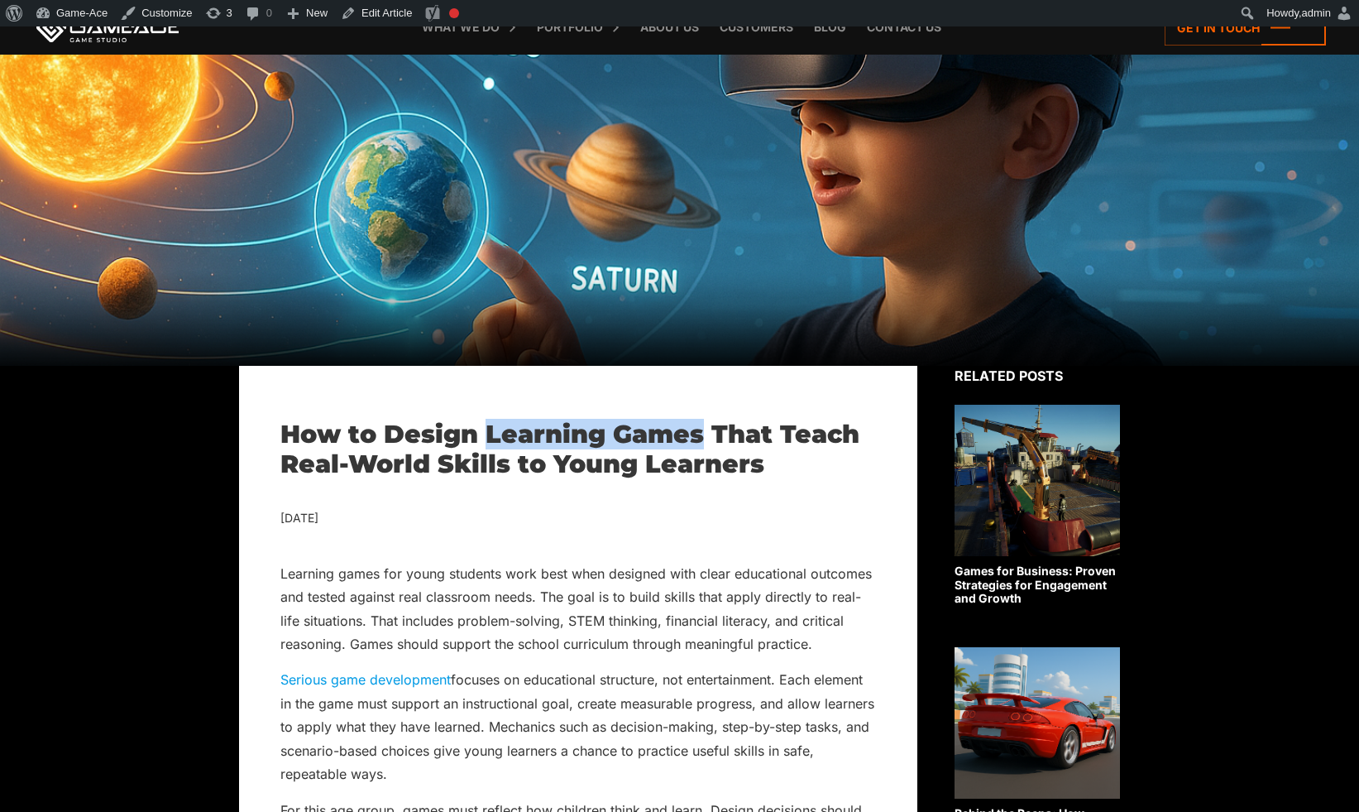
drag, startPoint x: 487, startPoint y: 438, endPoint x: 697, endPoint y: 443, distance: 210.2
click at [697, 443] on h1 "How to Design Learning Games That Teach Real-World Skills to Young Learners" at bounding box center [578, 449] width 596 height 60
click at [697, 439] on h1 "How to Design Learning Games That Teach Real-World Skills to Young Learners" at bounding box center [578, 449] width 596 height 60
drag, startPoint x: 703, startPoint y: 441, endPoint x: 389, endPoint y: 443, distance: 314.3
click at [389, 443] on h1 "How to Design Learning Games That Teach Real-World Skills to Young Learners" at bounding box center [578, 449] width 596 height 60
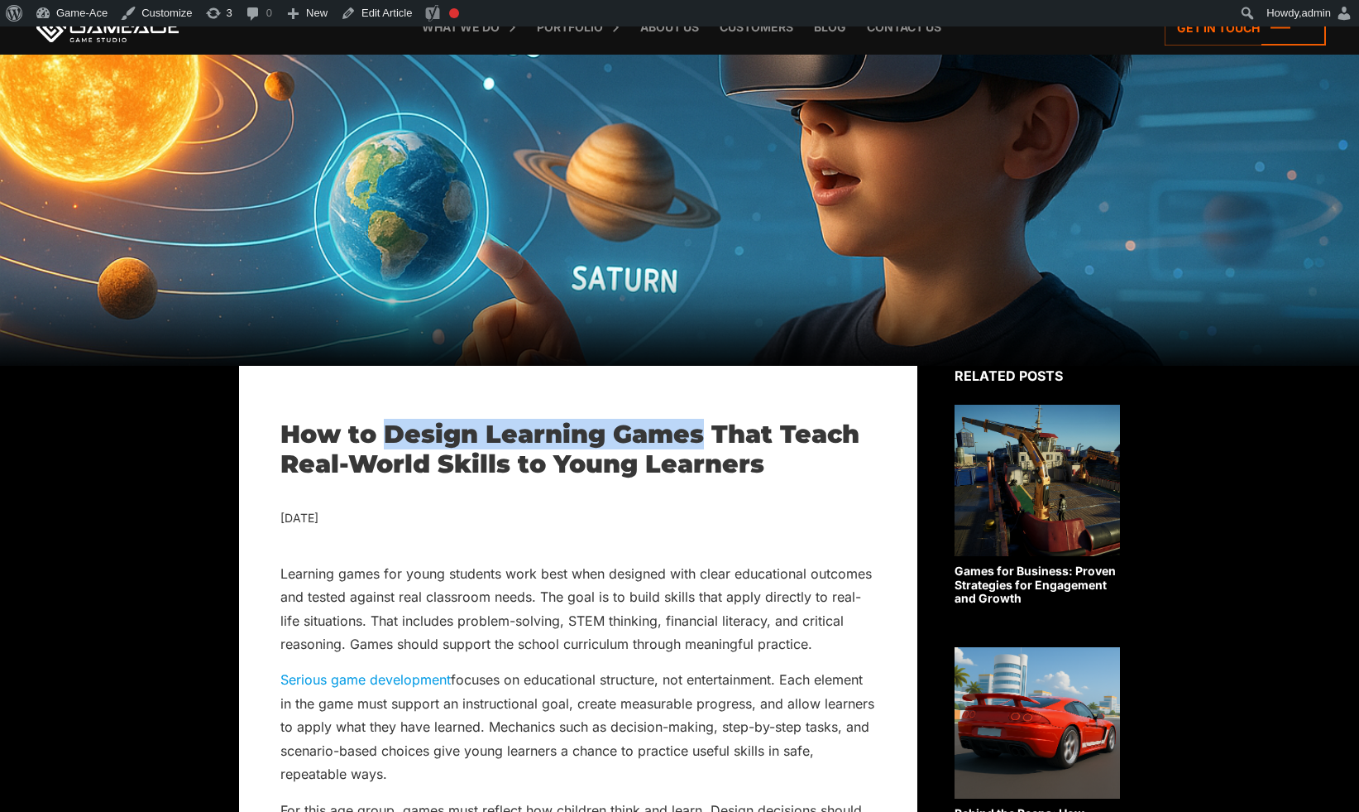
copy h1 "Design Learning Games"
drag, startPoint x: 701, startPoint y: 436, endPoint x: 491, endPoint y: 445, distance: 209.5
click at [491, 445] on h1 "How to Design Learning Games That Teach Real-World Skills to Young Learners" at bounding box center [578, 449] width 596 height 60
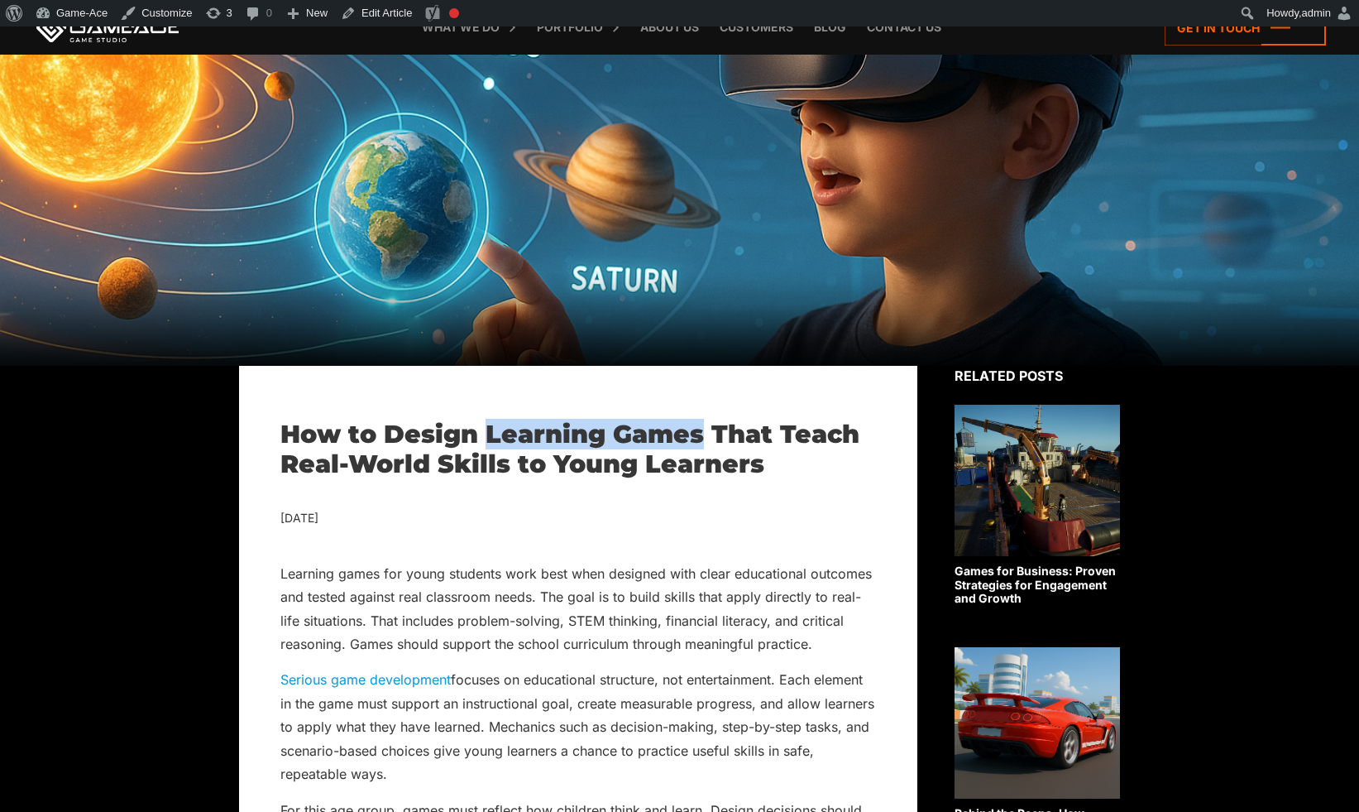
copy h1 "Learning Games"
click at [696, 435] on h1 "How to Design Learning Games That Teach Real-World Skills to Young Learners" at bounding box center [578, 449] width 596 height 60
drag, startPoint x: 520, startPoint y: 470, endPoint x: 765, endPoint y: 470, distance: 244.9
click at [765, 470] on h1 "How to Design Learning Games That Teach Real-World Skills to Young Learners" at bounding box center [578, 449] width 596 height 60
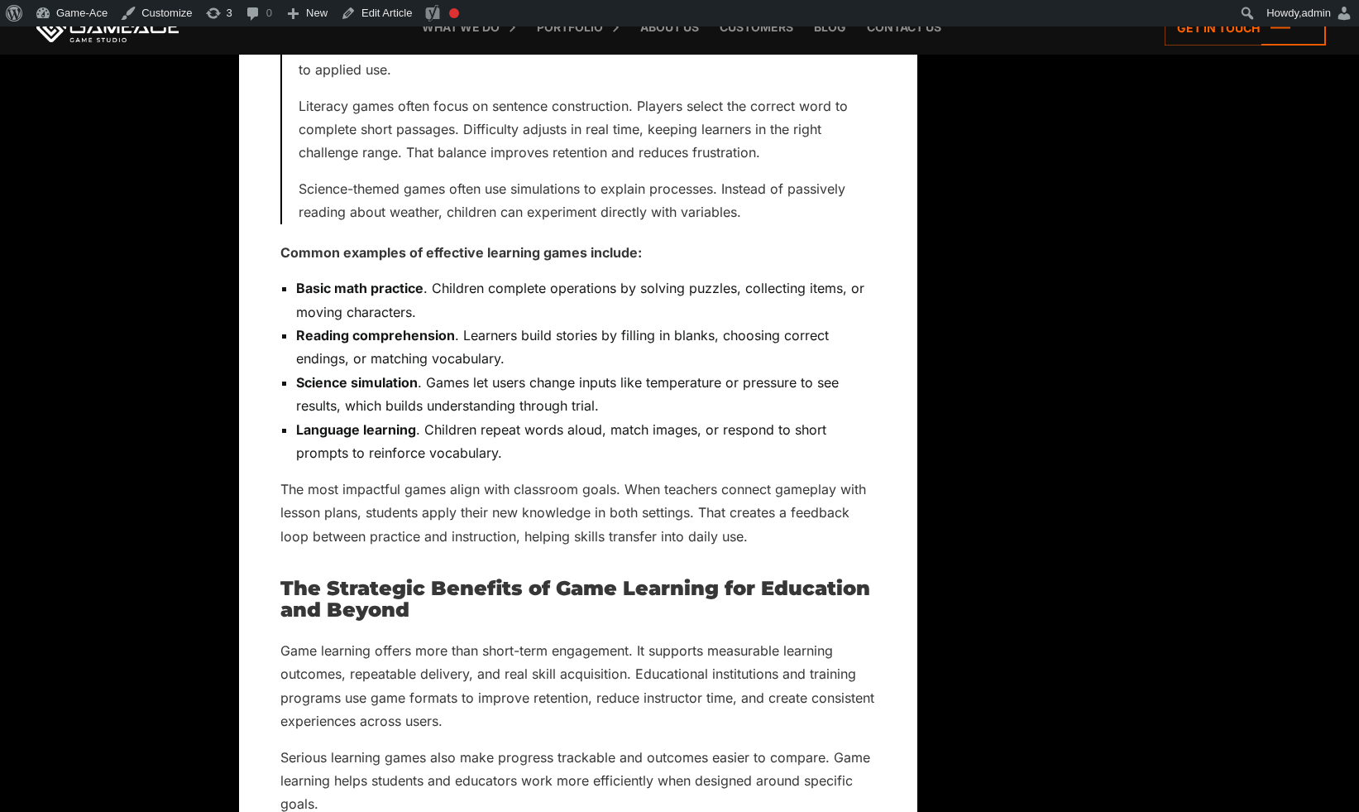
scroll to position [2696, 0]
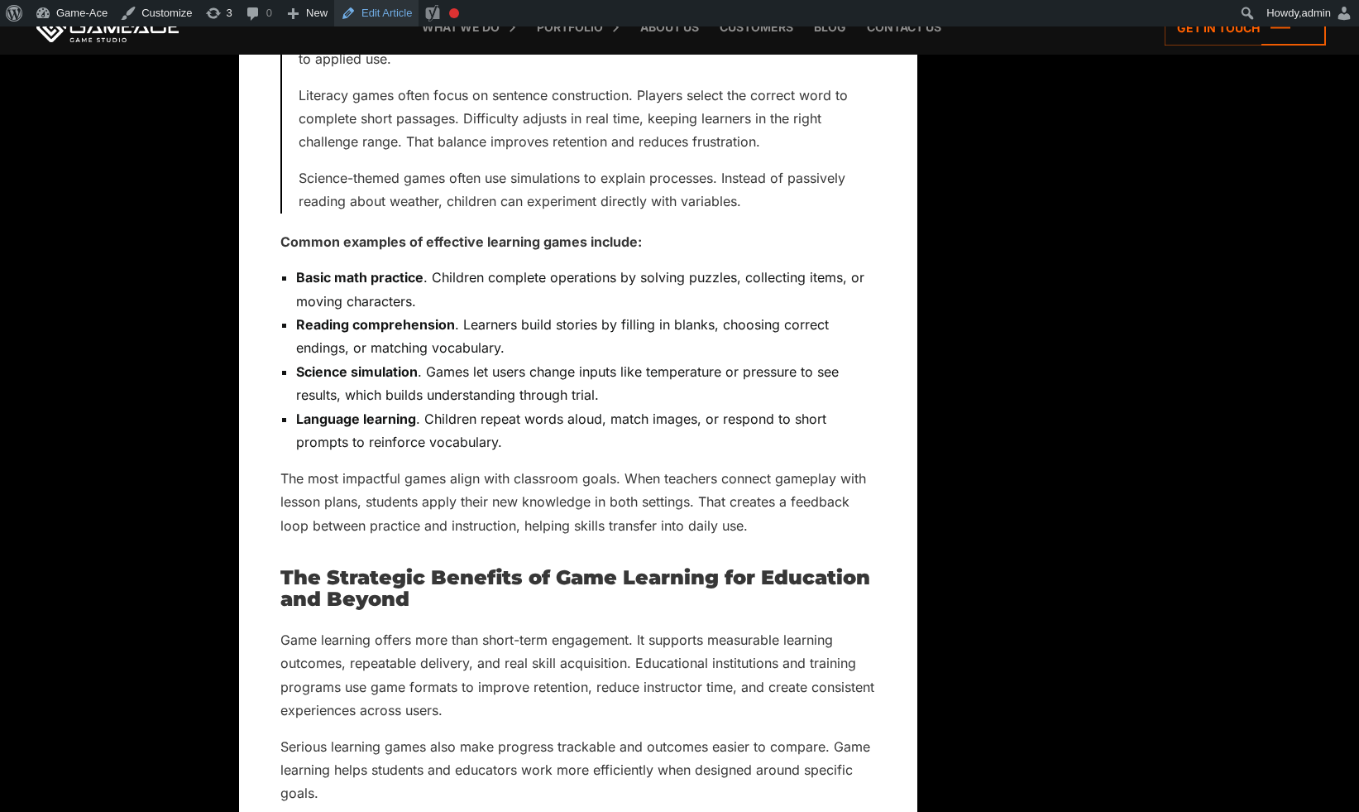
click at [387, 12] on link "Edit Article" at bounding box center [376, 13] width 84 height 26
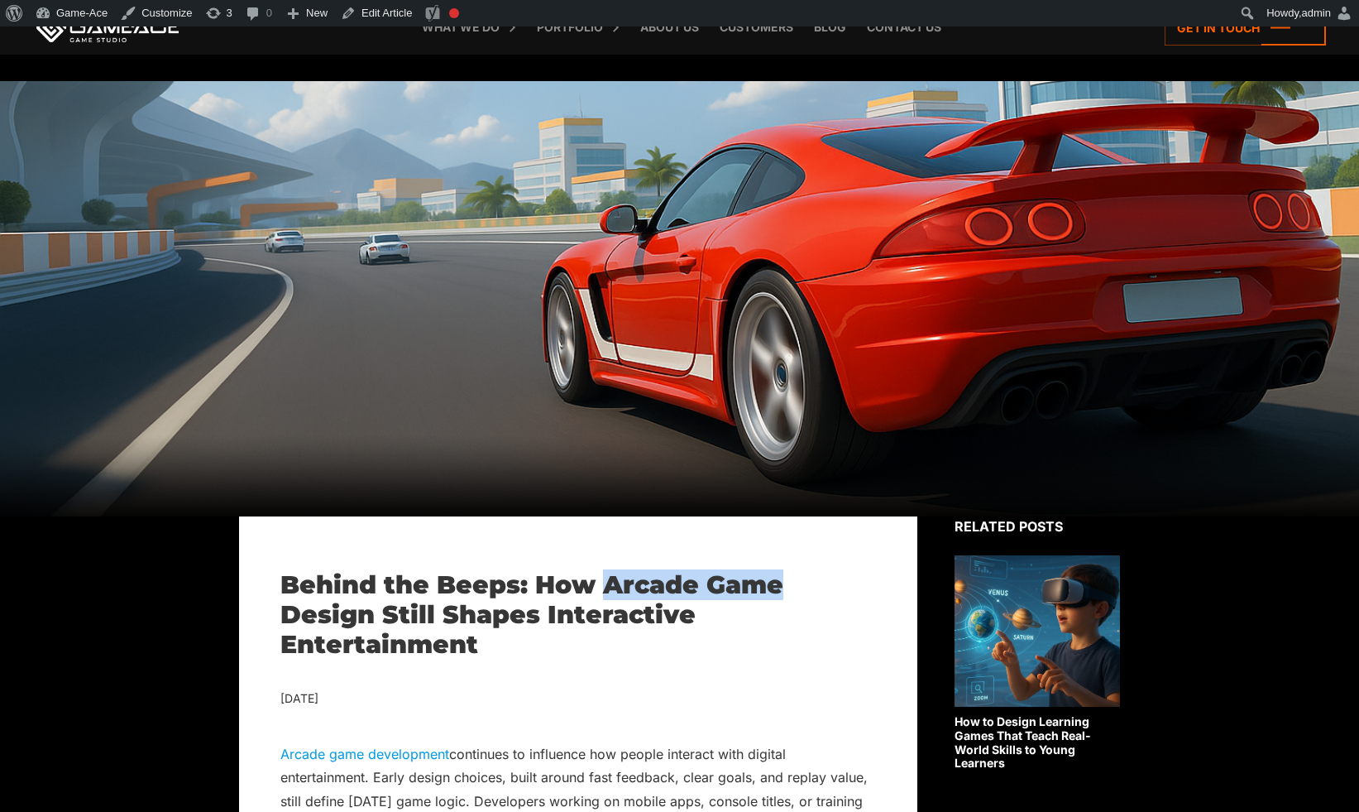
drag, startPoint x: 610, startPoint y: 585, endPoint x: 778, endPoint y: 591, distance: 168.0
click at [778, 591] on h1 "Behind the Beeps: How Arcade Game Design Still Shapes Interactive Entertainment" at bounding box center [578, 614] width 596 height 89
copy h1 "Arcade Game"
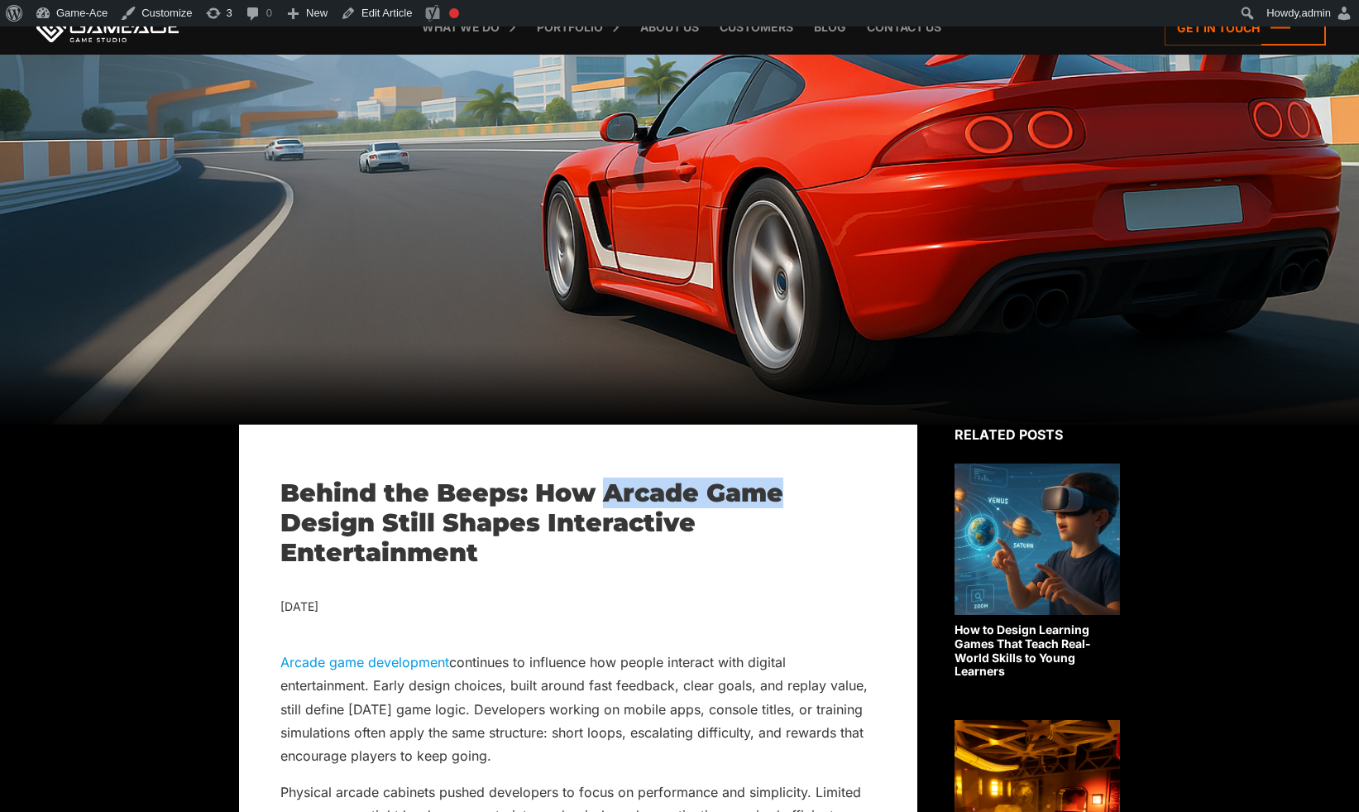
scroll to position [187, 0]
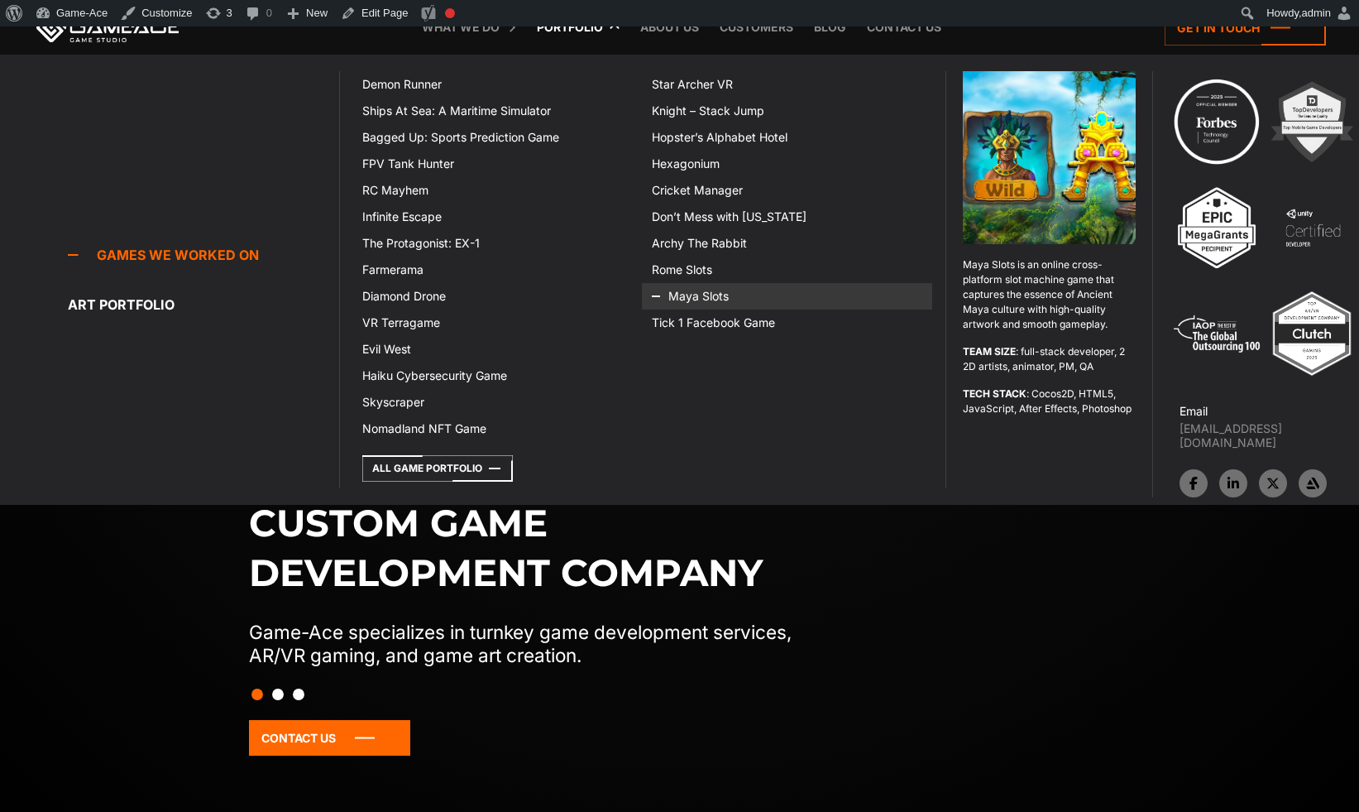
click at [687, 301] on icon at bounding box center [672, 296] width 40 height 26
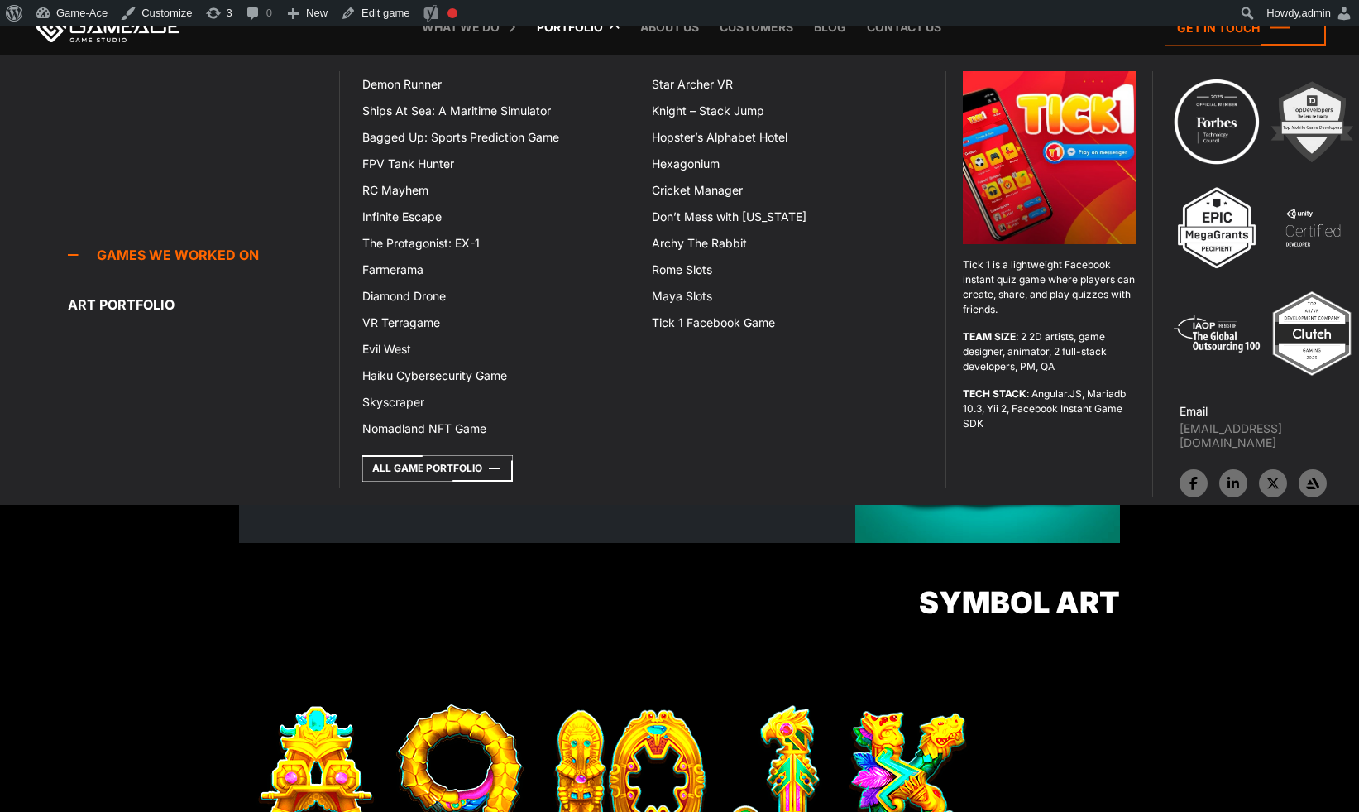
scroll to position [487, 0]
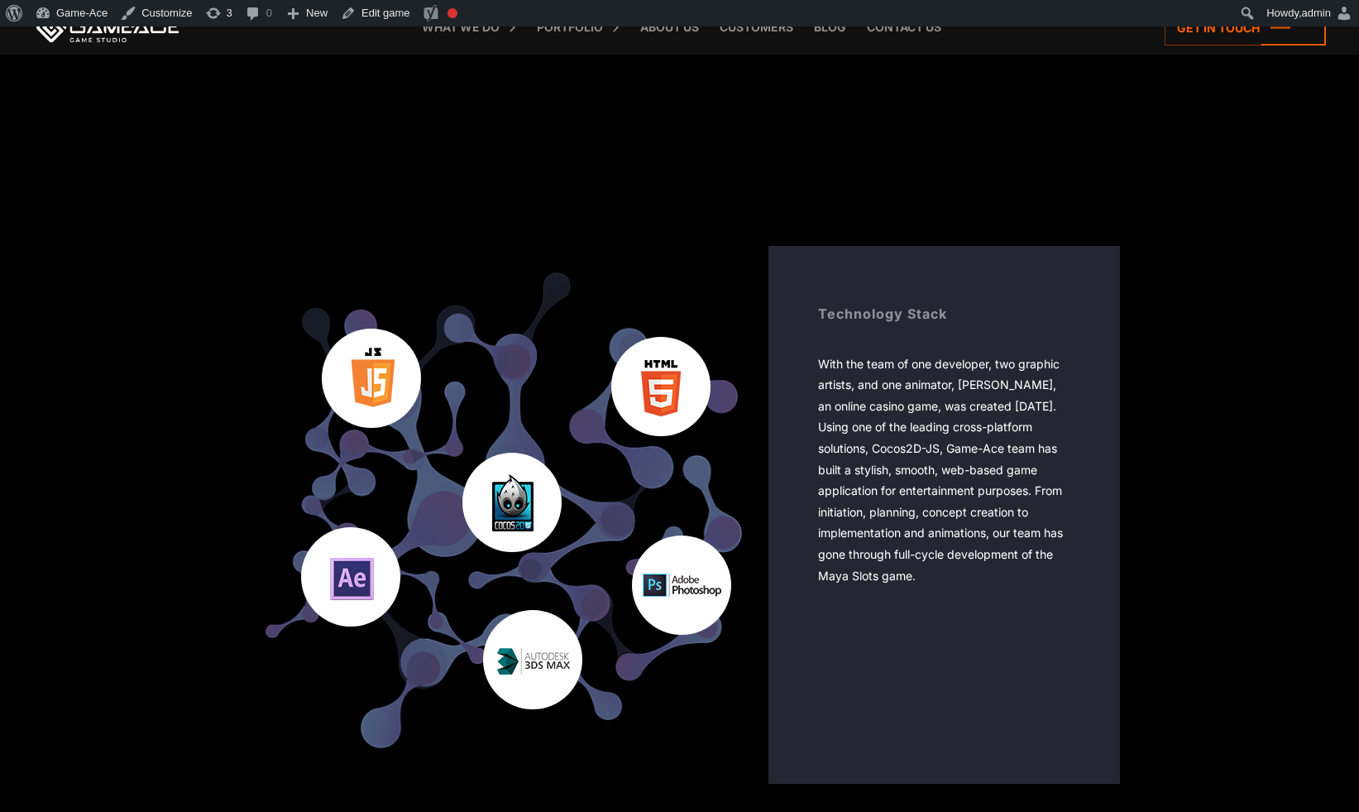
scroll to position [2399, 0]
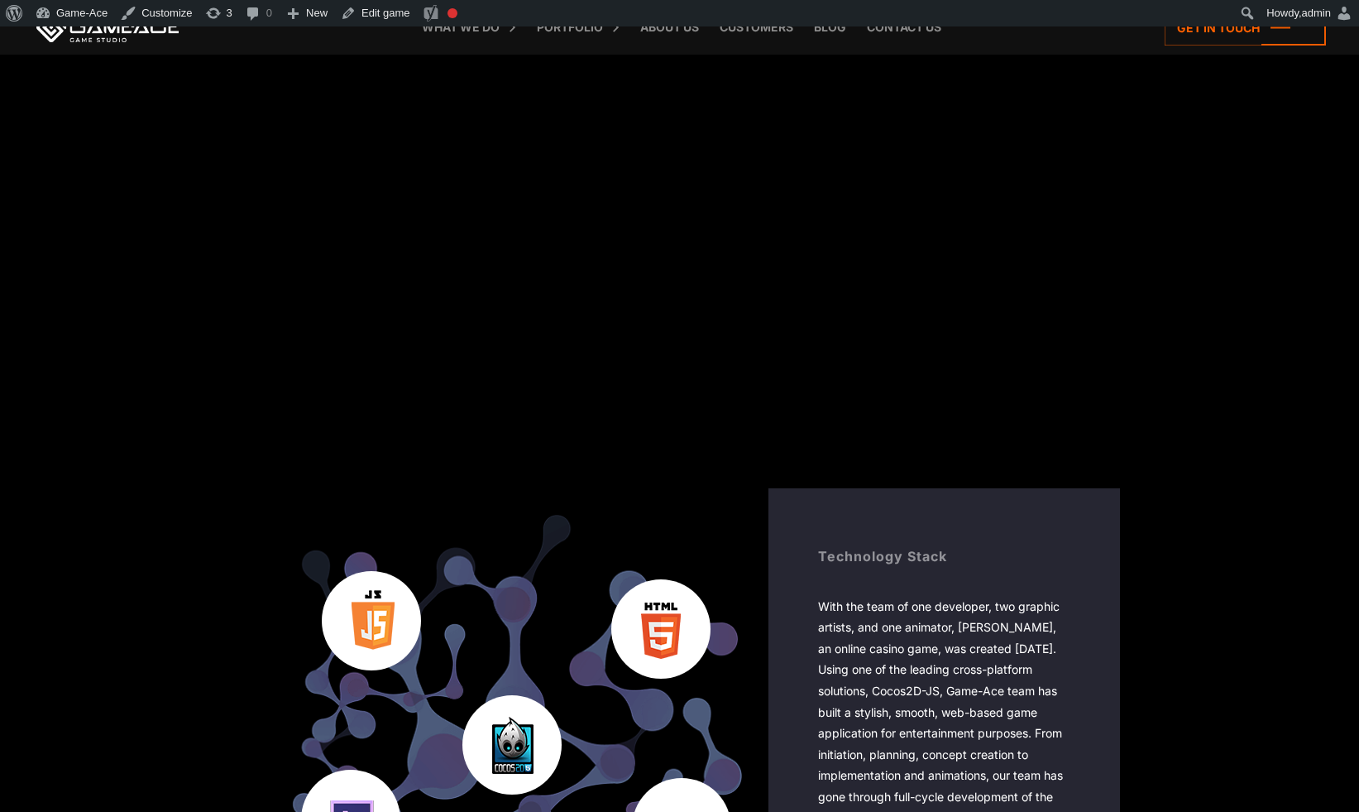
click at [1203, 438] on body "Maya Slots Games we made Back to top Reveal The Secrets of Ancient Maya Maya Sl…" at bounding box center [679, 338] width 1359 height 5420
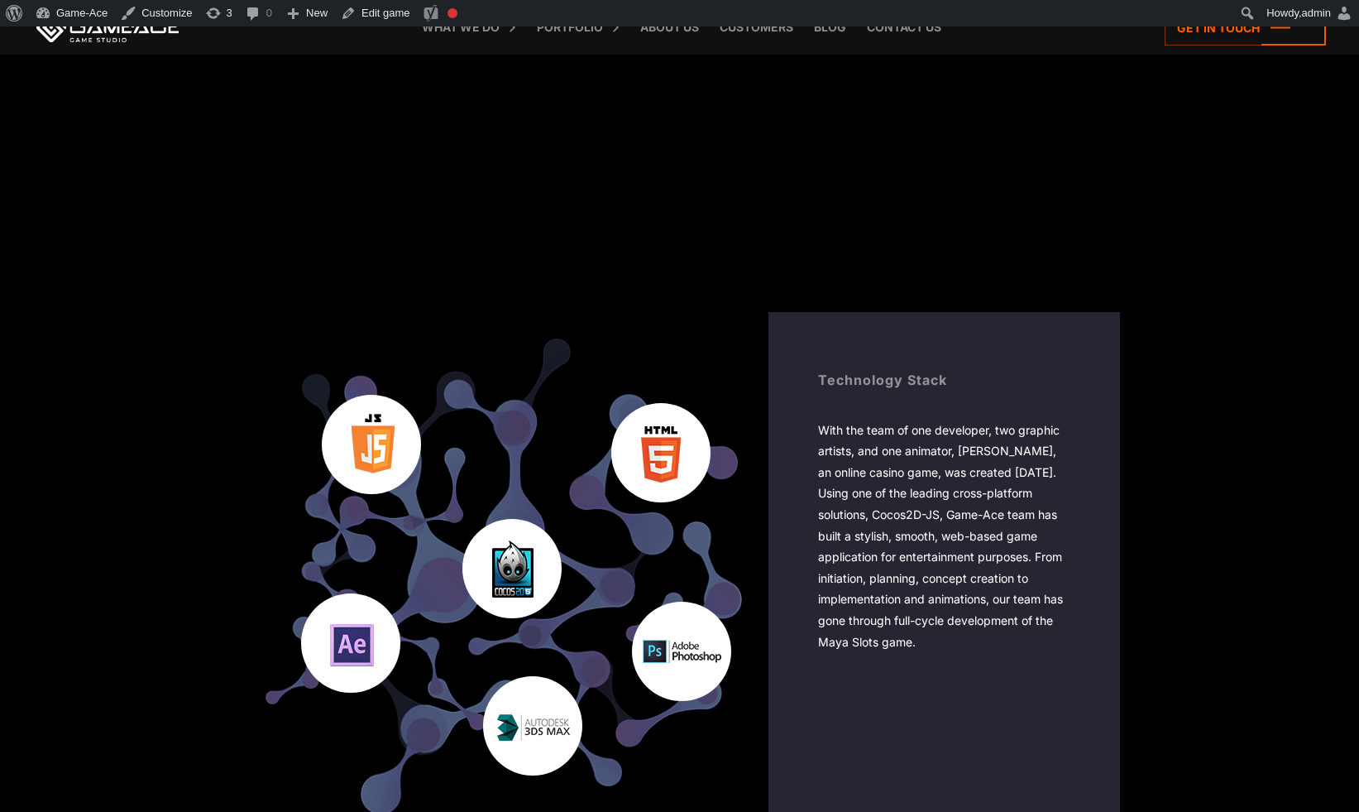
scroll to position [2736, 0]
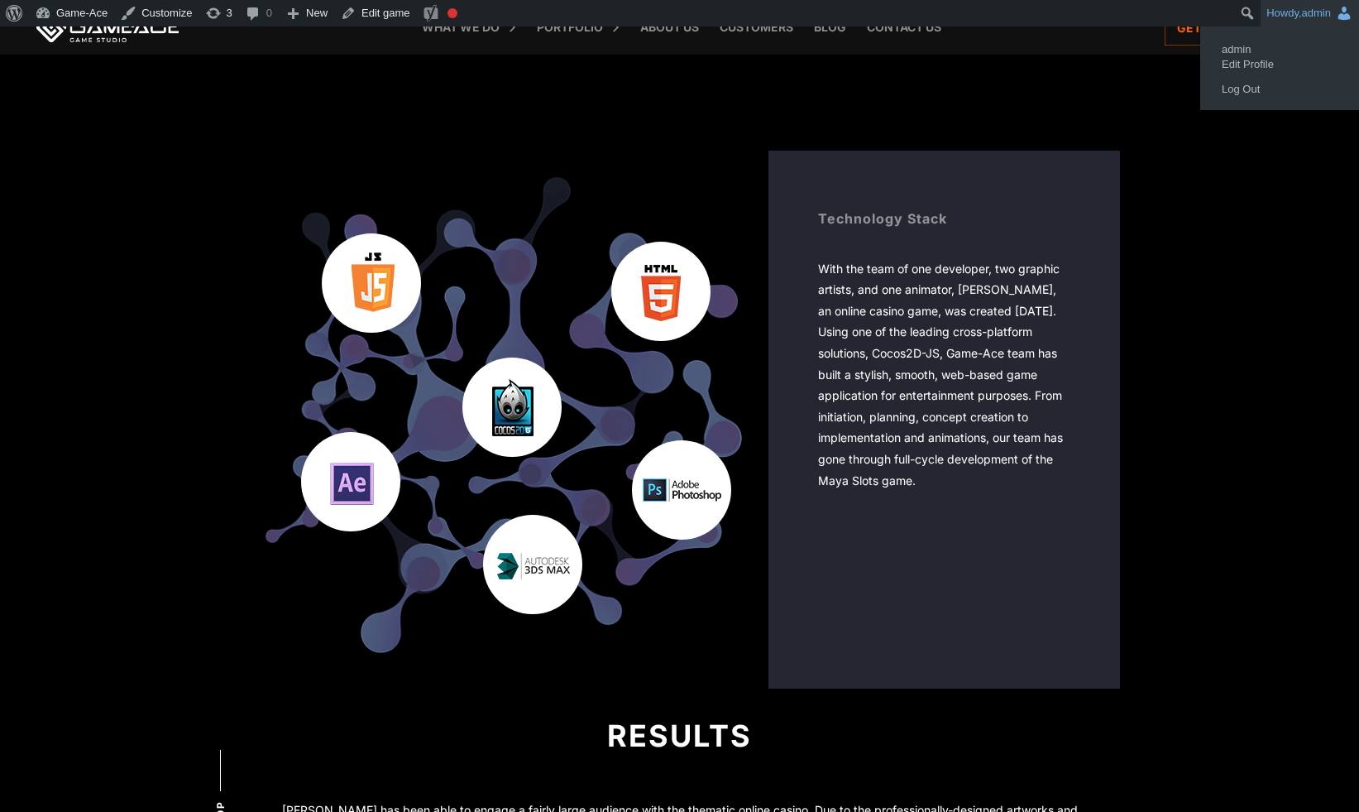
drag, startPoint x: 701, startPoint y: 572, endPoint x: 1298, endPoint y: 2, distance: 825.0
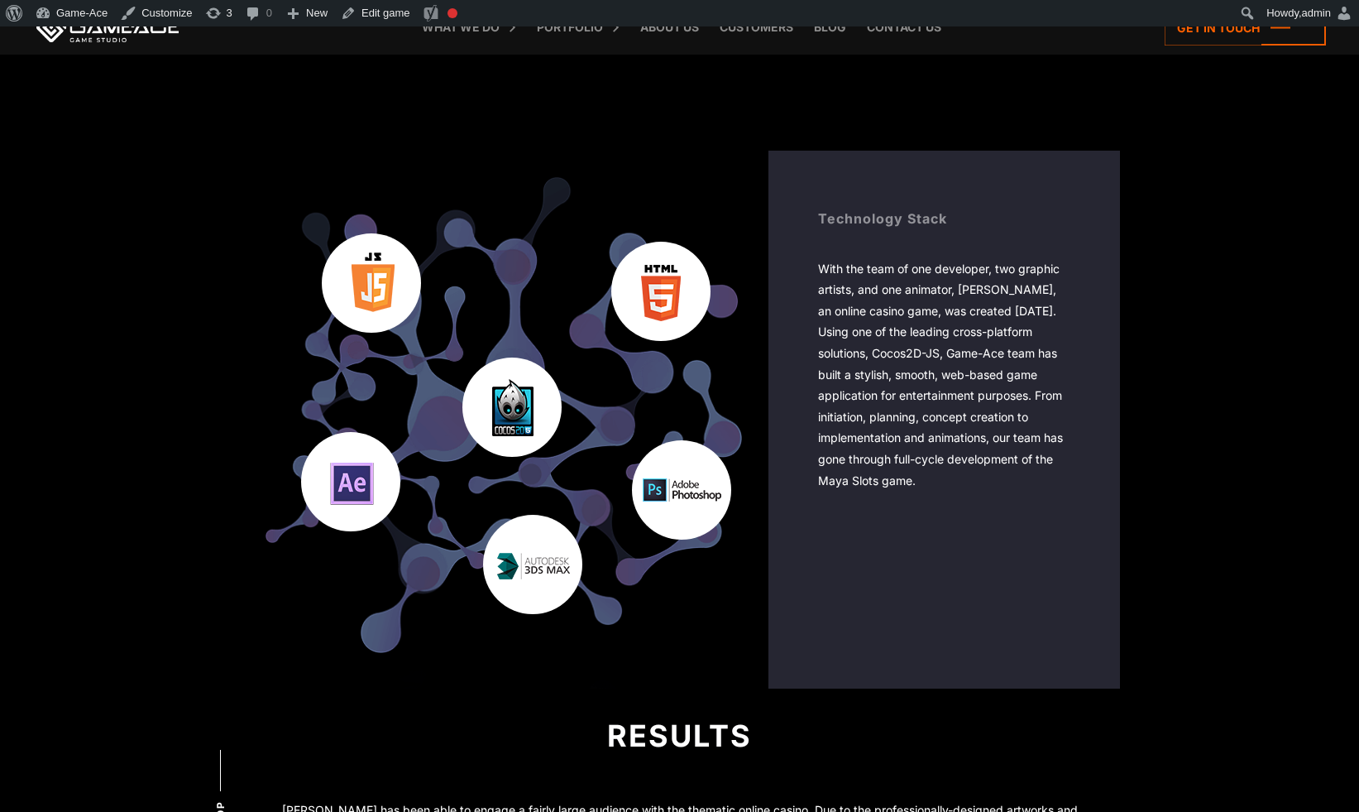
click at [1232, 330] on body "Maya Slots Games we made Back to top Reveal The Secrets of Ancient Maya Maya Sl…" at bounding box center [679, 0] width 1359 height 5420
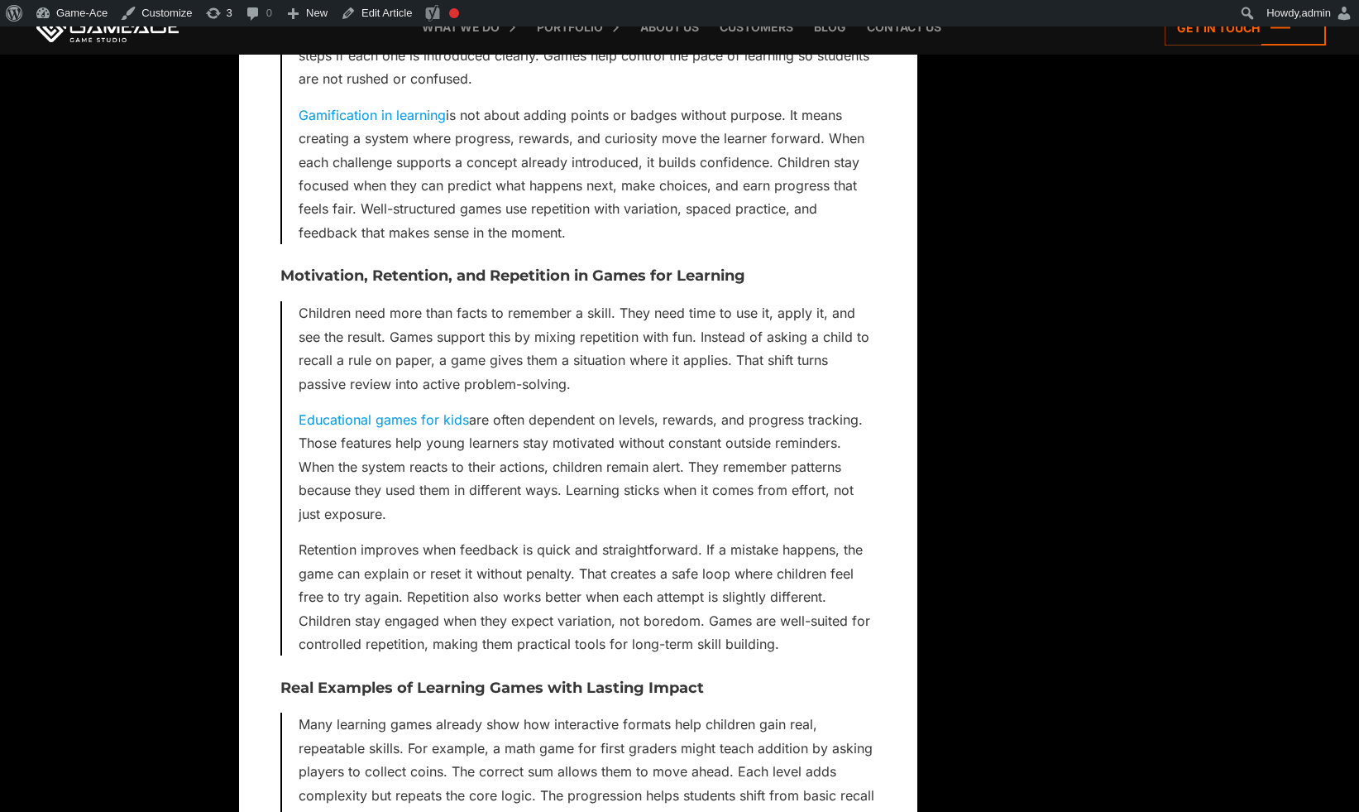
scroll to position [7450, 0]
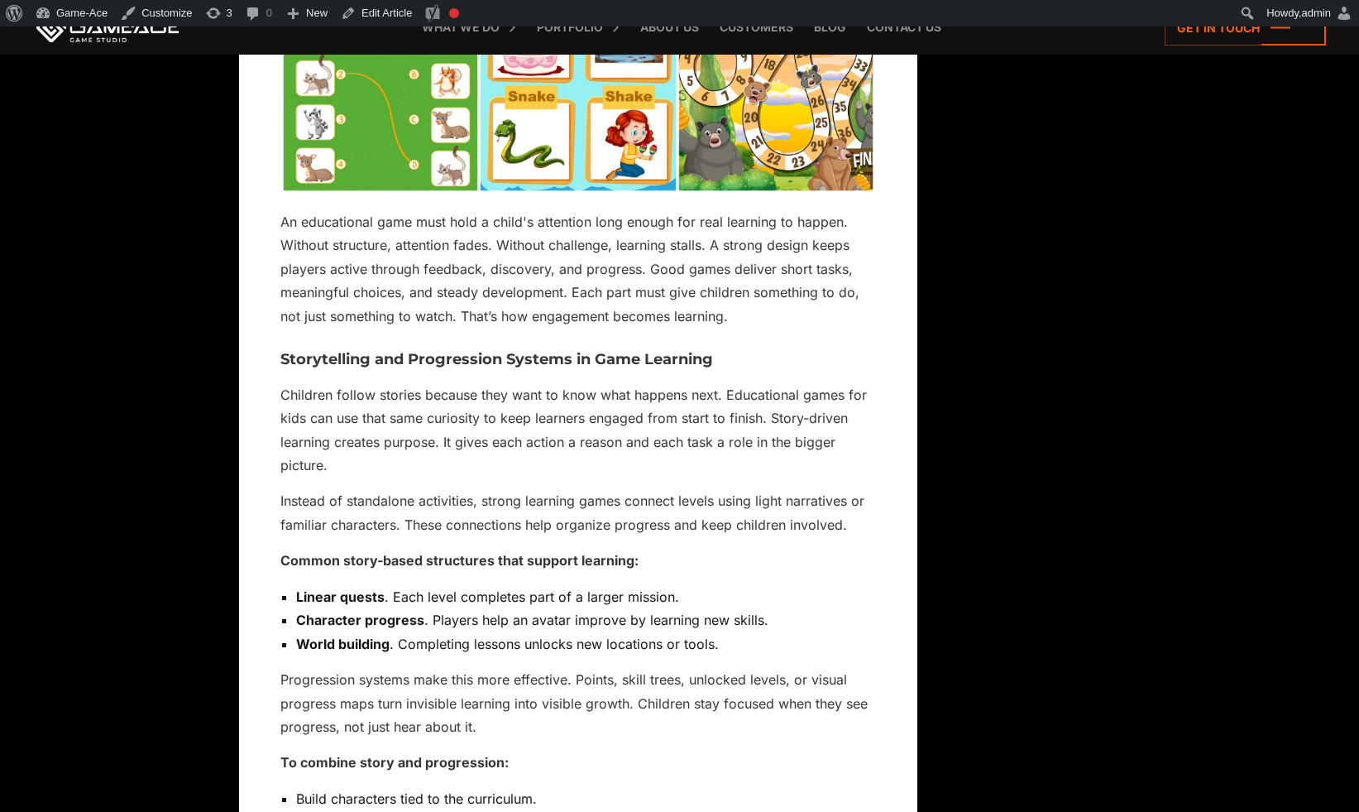
click at [759, 323] on p "An educational game must hold a child's attention long enough for real learning…" at bounding box center [578, 268] width 596 height 117
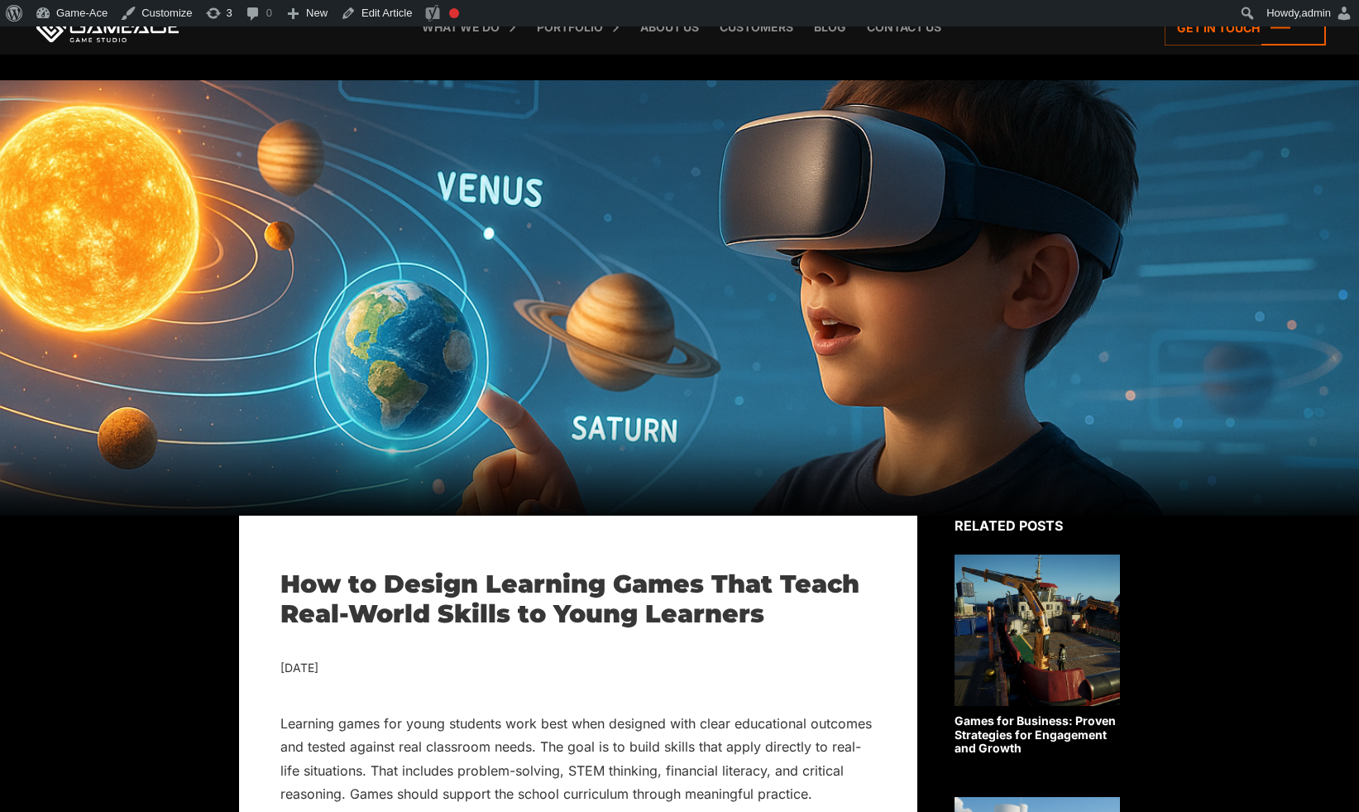
scroll to position [0, 0]
click at [680, 610] on h1 "How to Design Learning Games That Teach Real-World Skills to Young Learners" at bounding box center [578, 600] width 596 height 60
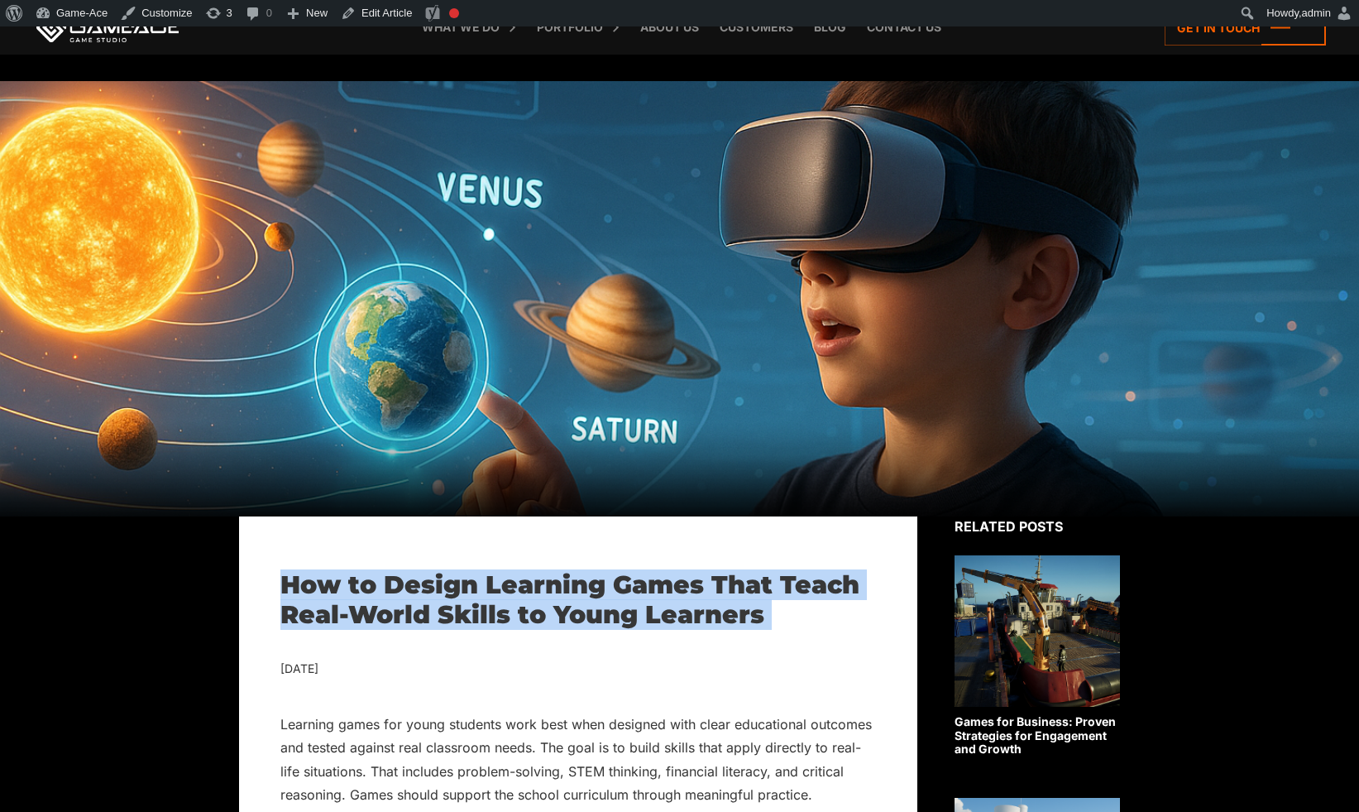
click at [680, 610] on h1 "How to Design Learning Games That Teach Real-World Skills to Young Learners" at bounding box center [578, 600] width 596 height 60
copy div "How to Design Learning Games That Teach Real-World Skills to Young Learners"
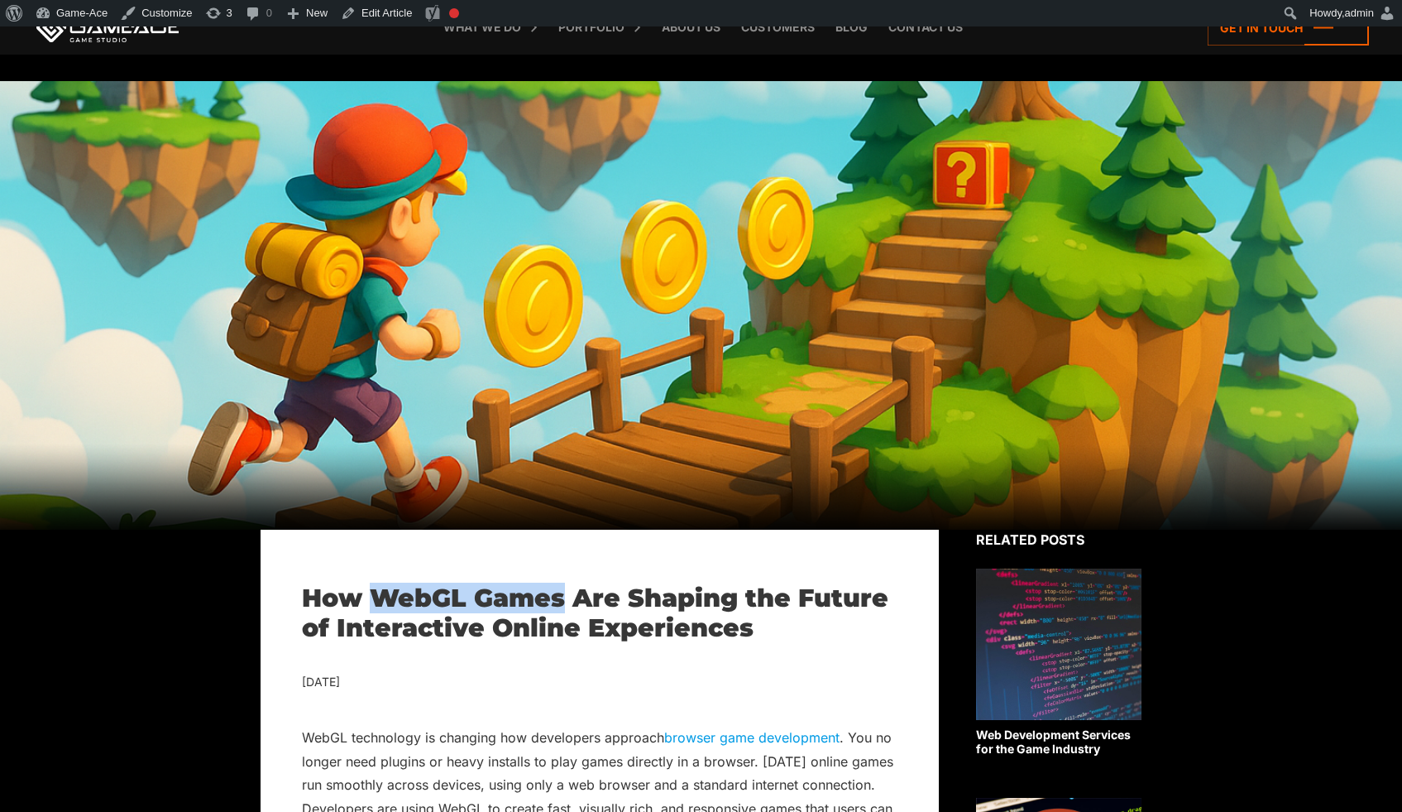
drag, startPoint x: 563, startPoint y: 599, endPoint x: 375, endPoint y: 606, distance: 188.8
click at [375, 606] on h1 "How WebGL Games Are Shaping the Future of Interactive Online Experiences" at bounding box center [600, 613] width 596 height 60
click at [692, 606] on h1 "How WebGL Games Are Shaping the Future of Interactive Online Experiences" at bounding box center [600, 613] width 596 height 60
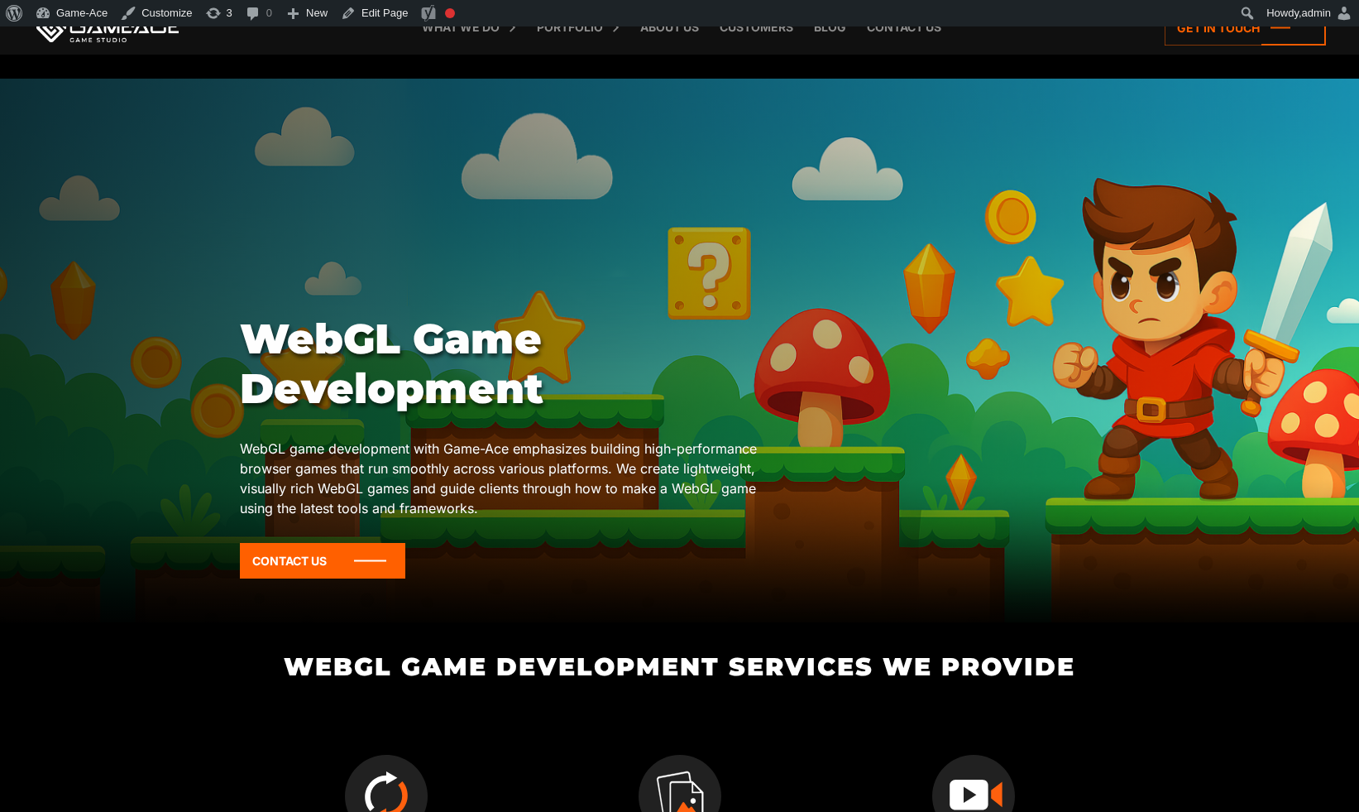
scroll to position [3, 0]
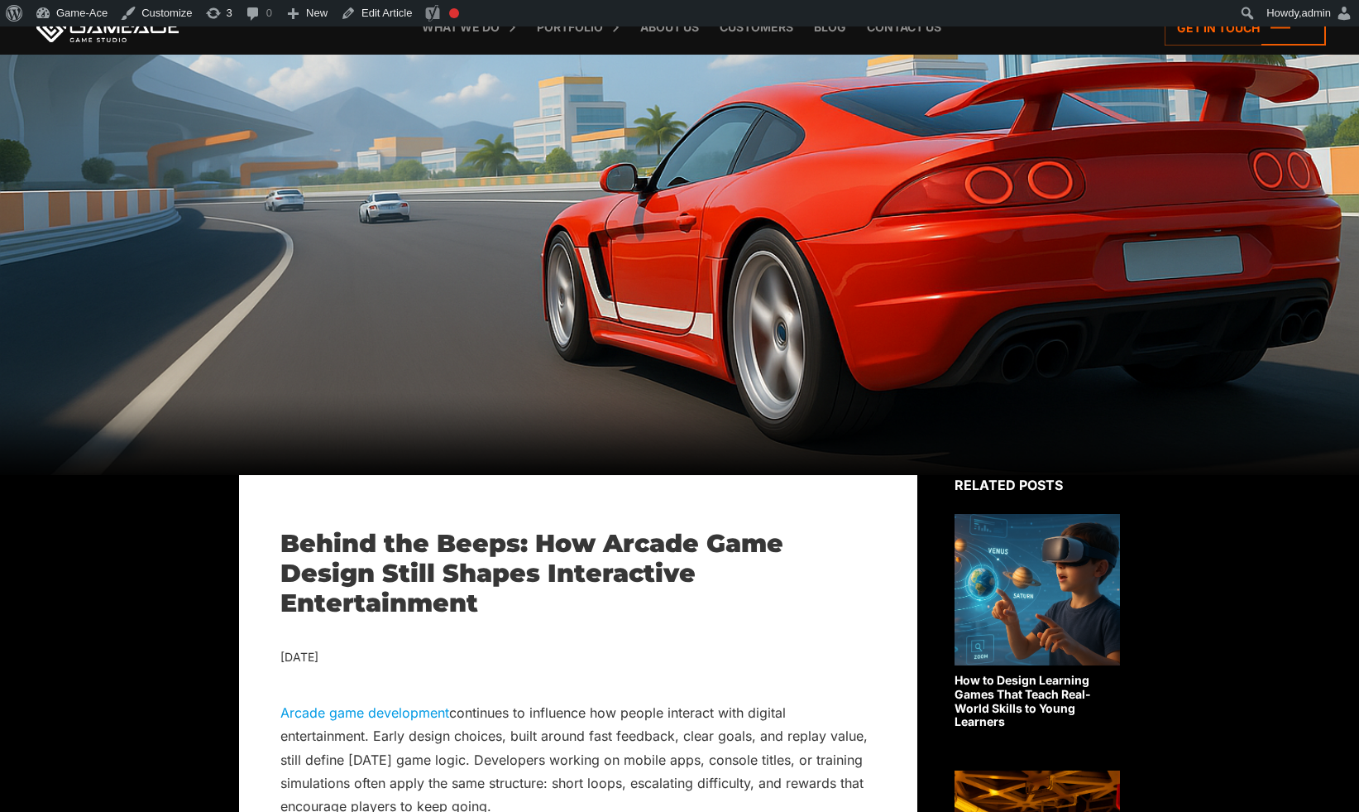
scroll to position [151, 0]
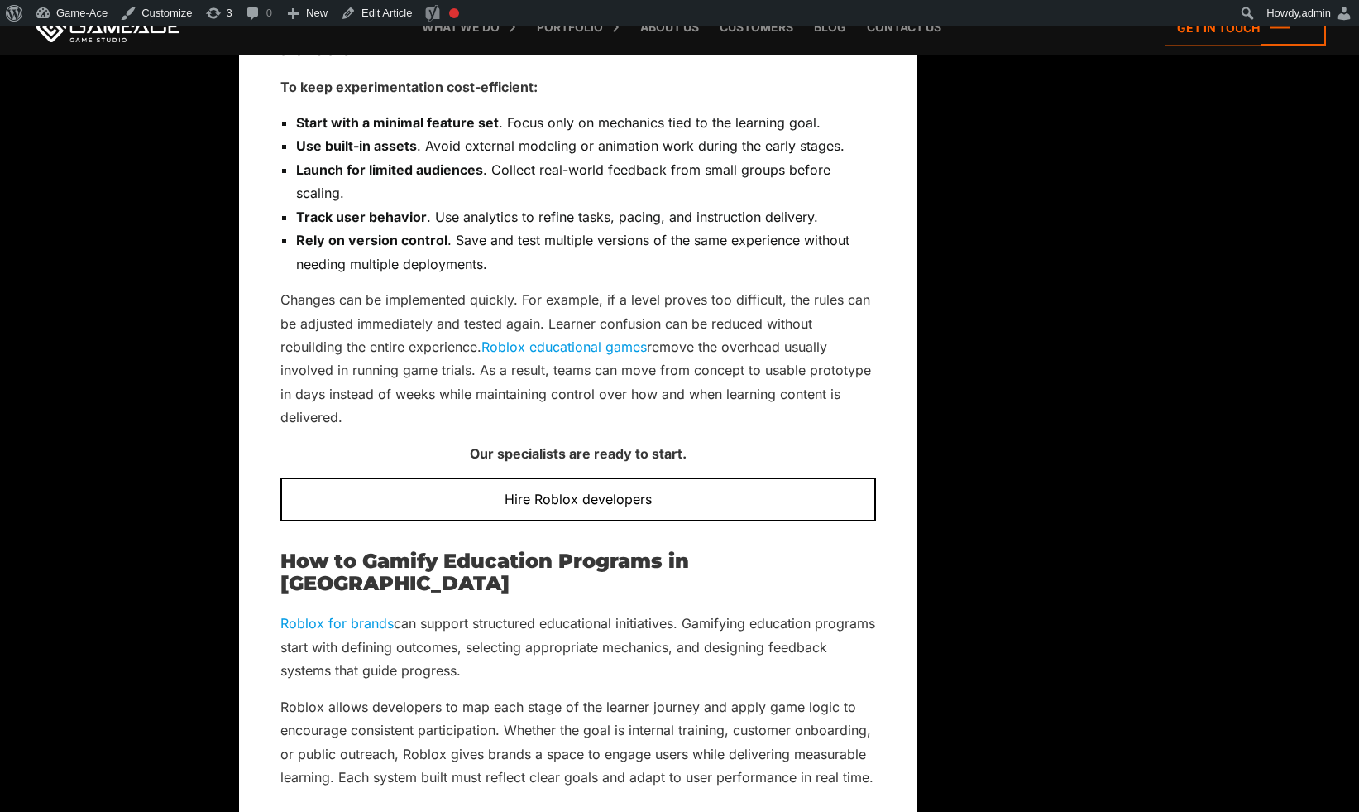
scroll to position [11202, 0]
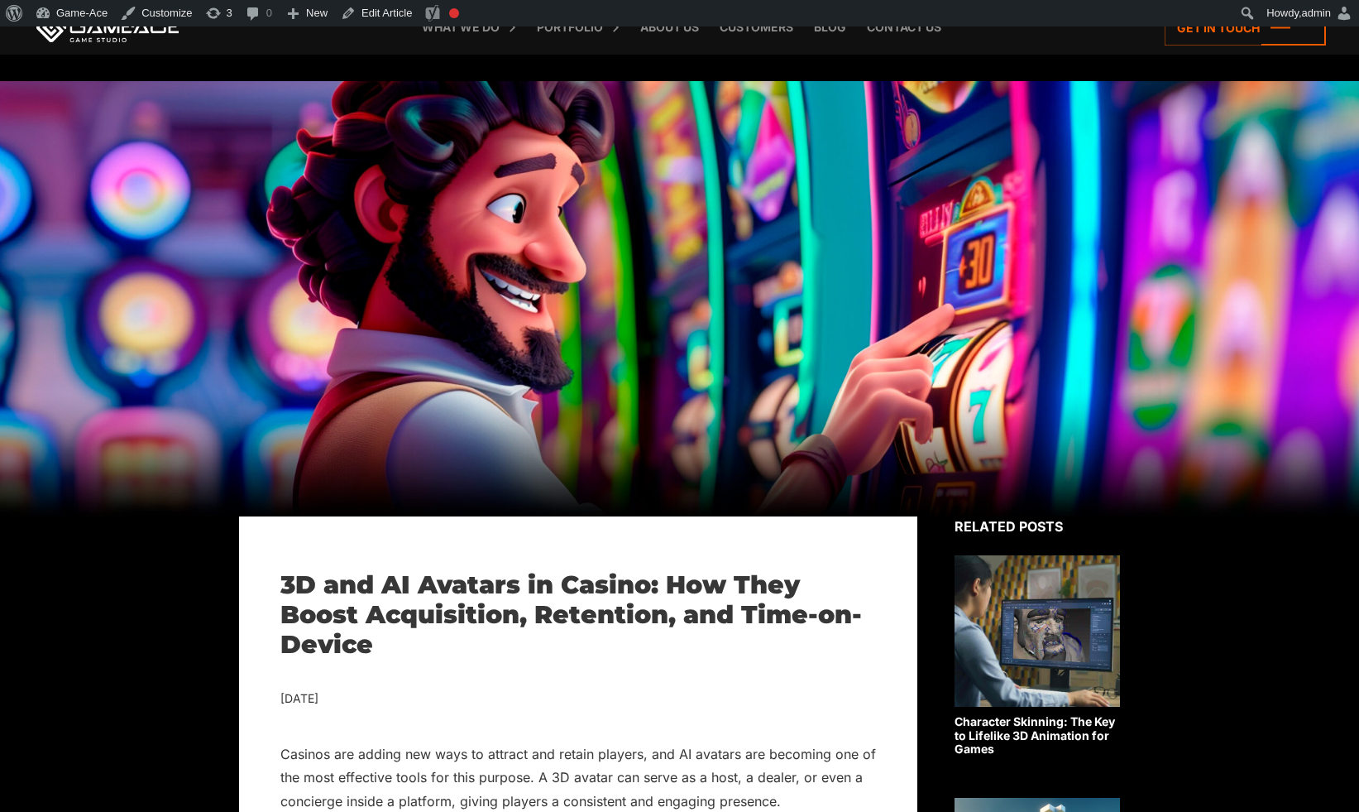
scroll to position [422, 0]
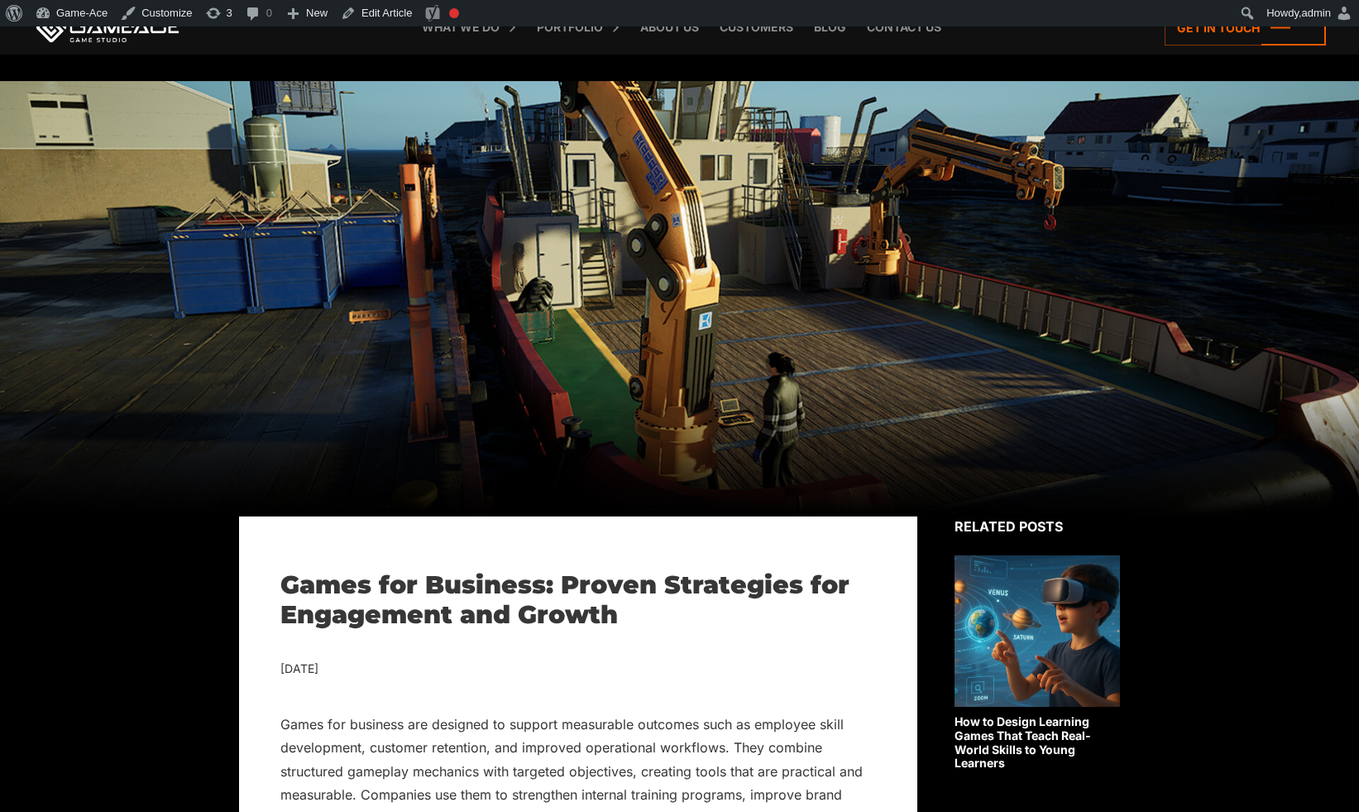
click at [1076, 344] on div at bounding box center [679, 298] width 1359 height 435
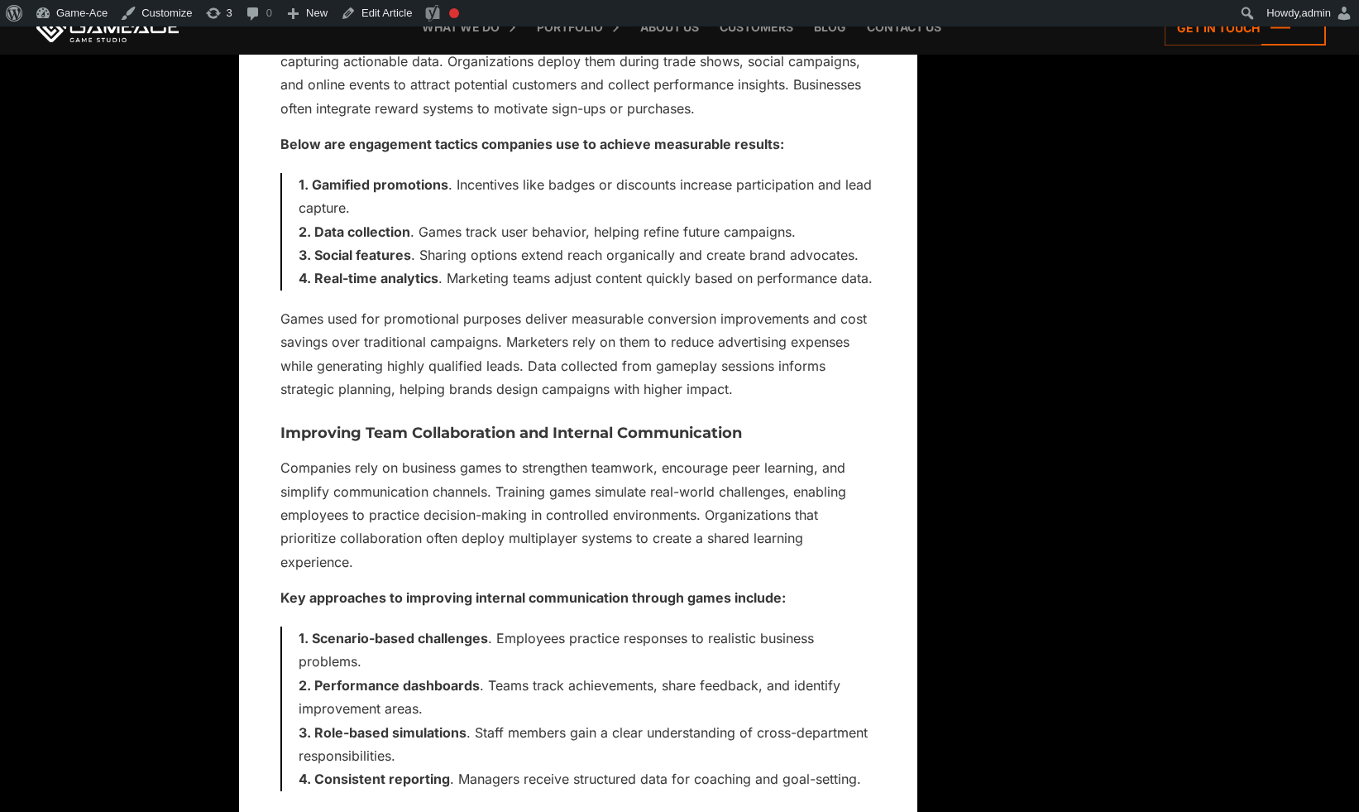
scroll to position [4236, 0]
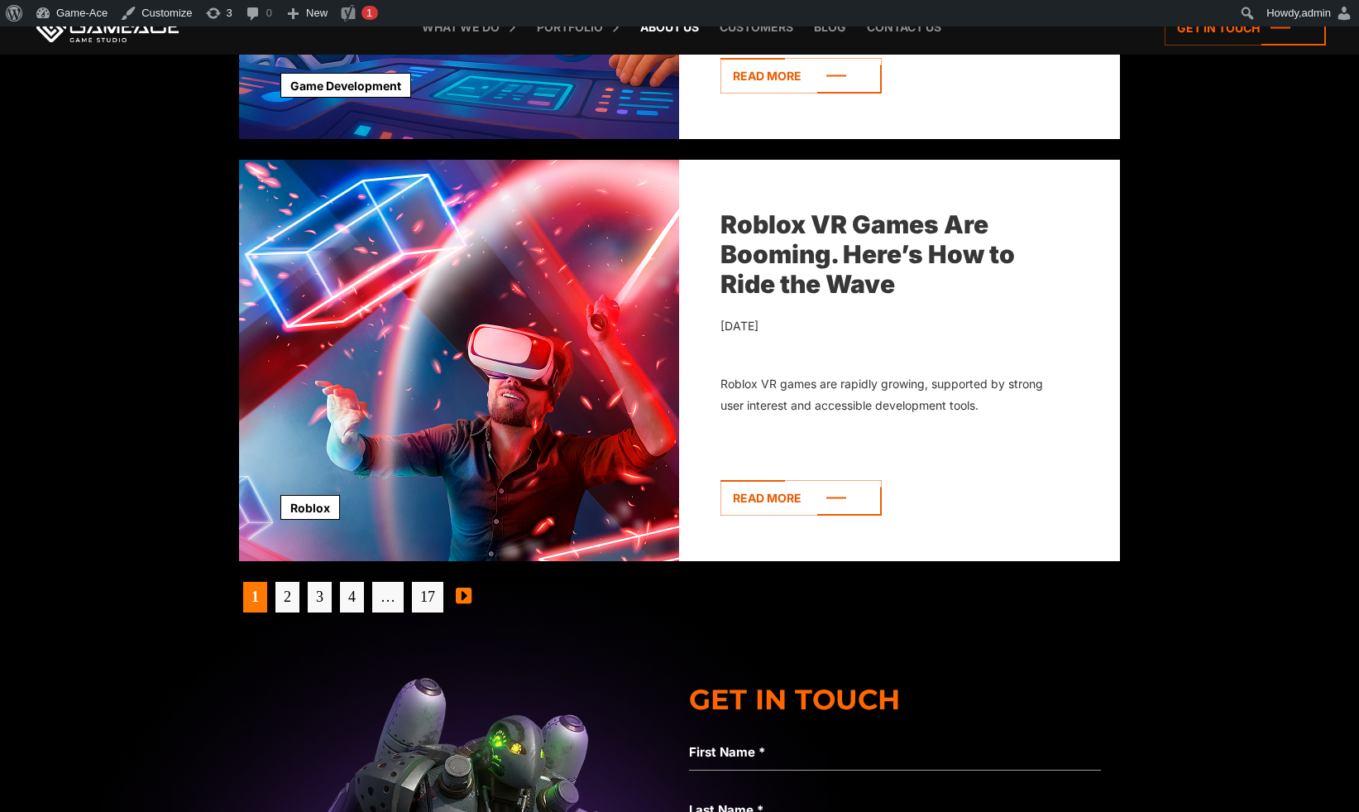
scroll to position [5192, 0]
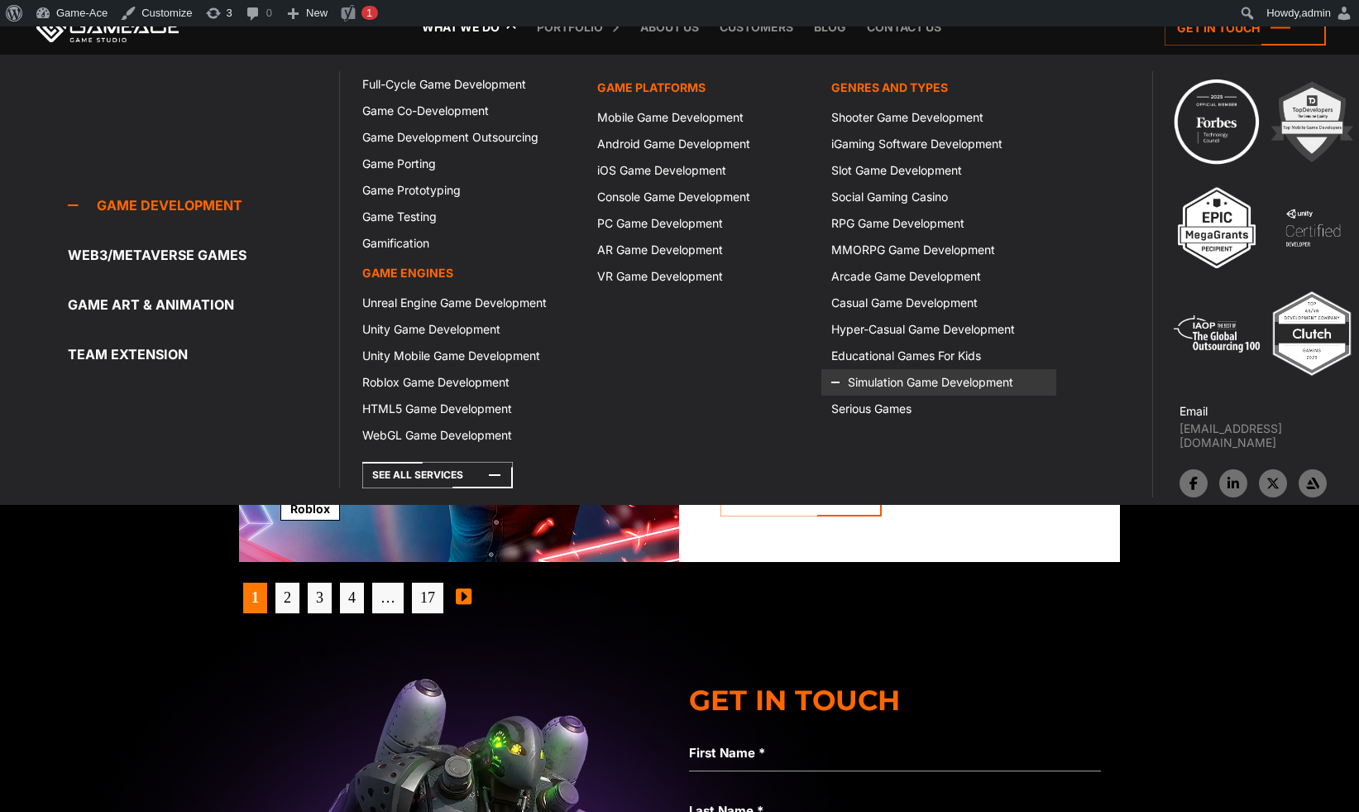
click at [893, 383] on link "Simulation Game Development" at bounding box center [938, 382] width 235 height 26
